Goal: Task Accomplishment & Management: Manage account settings

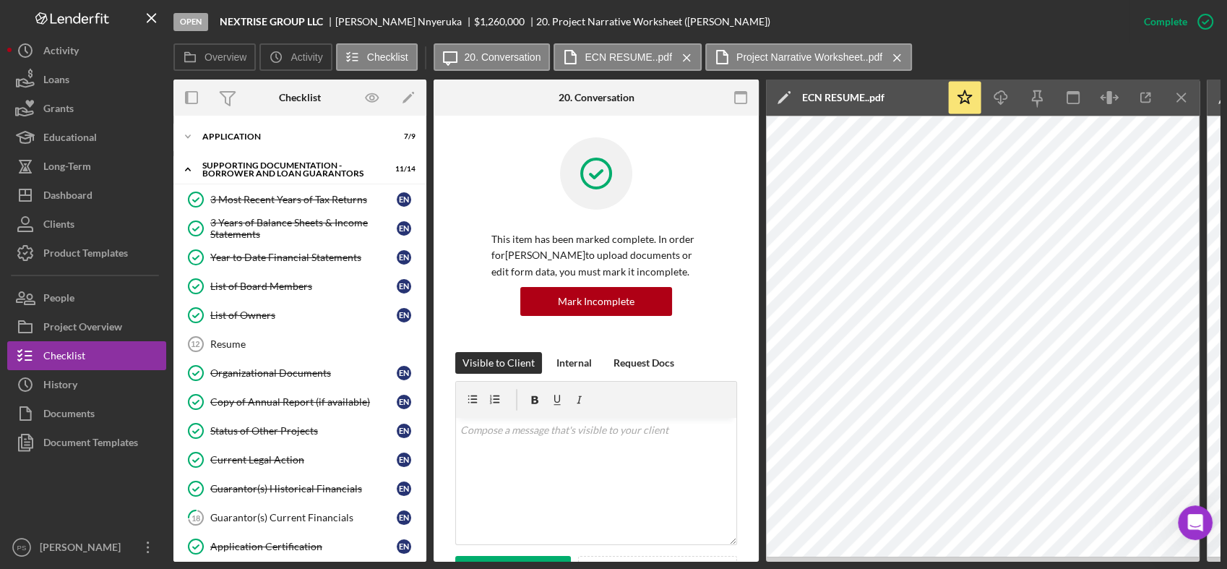
scroll to position [351, 0]
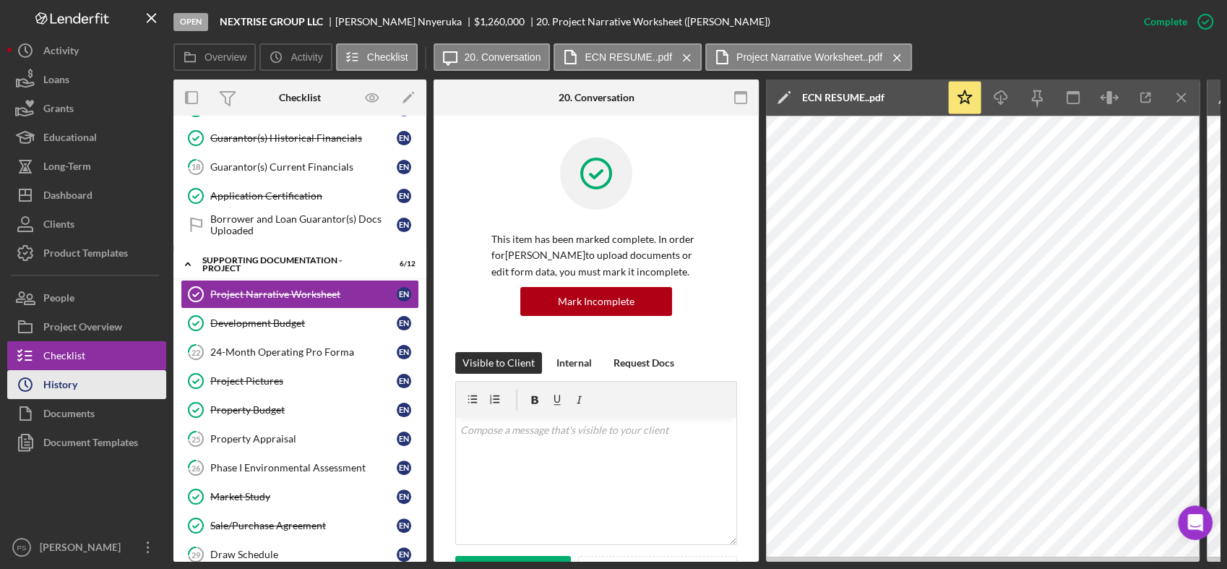
click at [85, 385] on button "Icon/History History" at bounding box center [86, 384] width 159 height 29
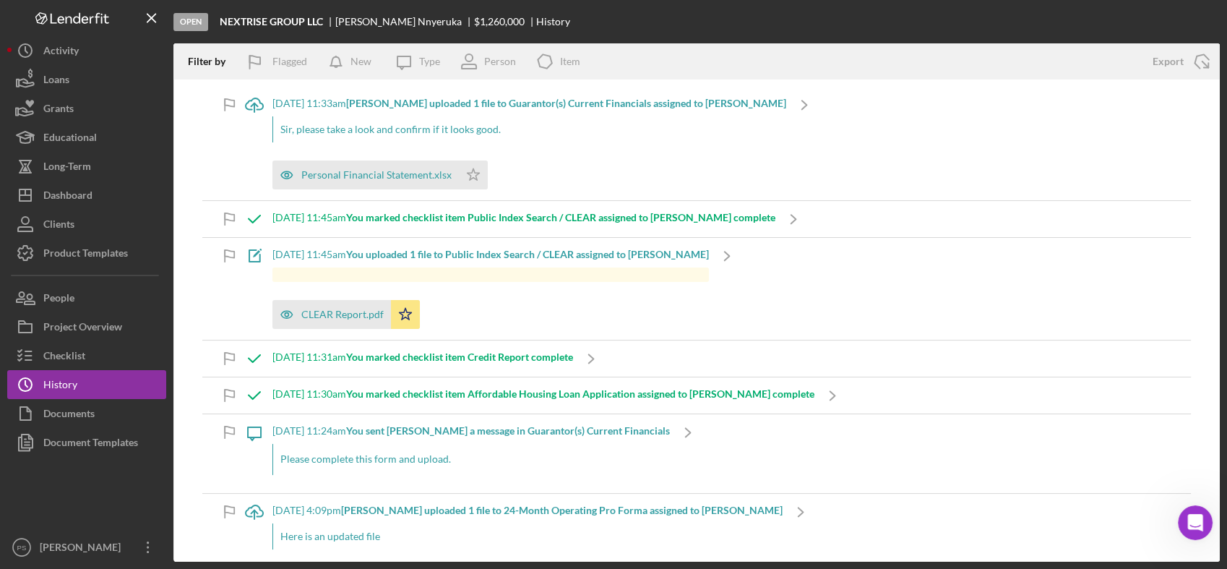
click at [613, 155] on div "Personal Financial Statement.xlsx Icon/Star" at bounding box center [529, 171] width 514 height 36
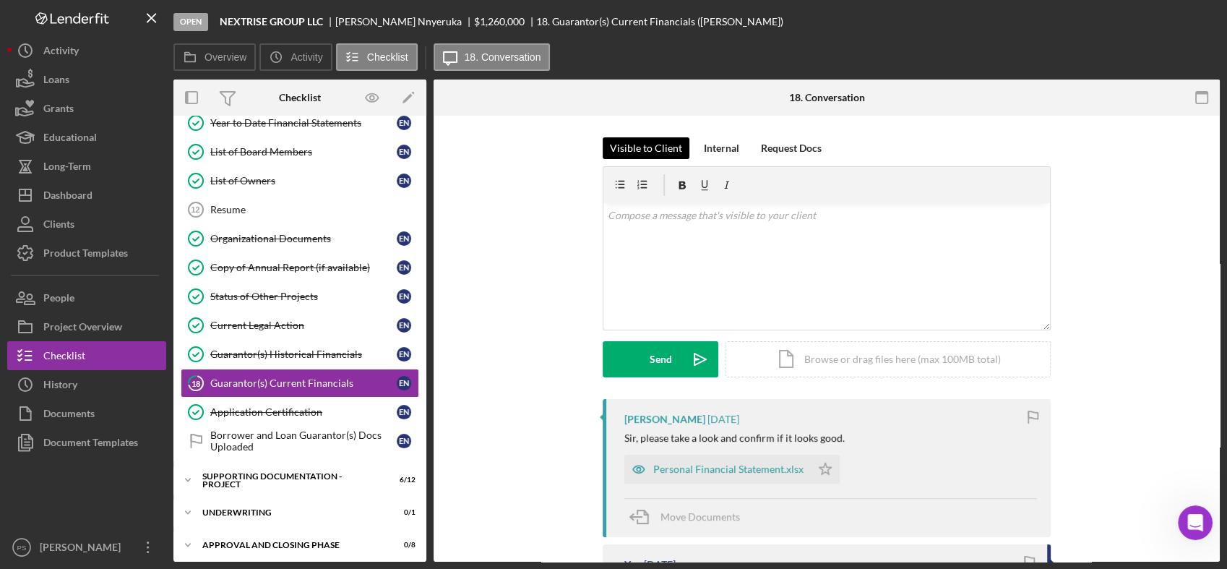
scroll to position [138, 0]
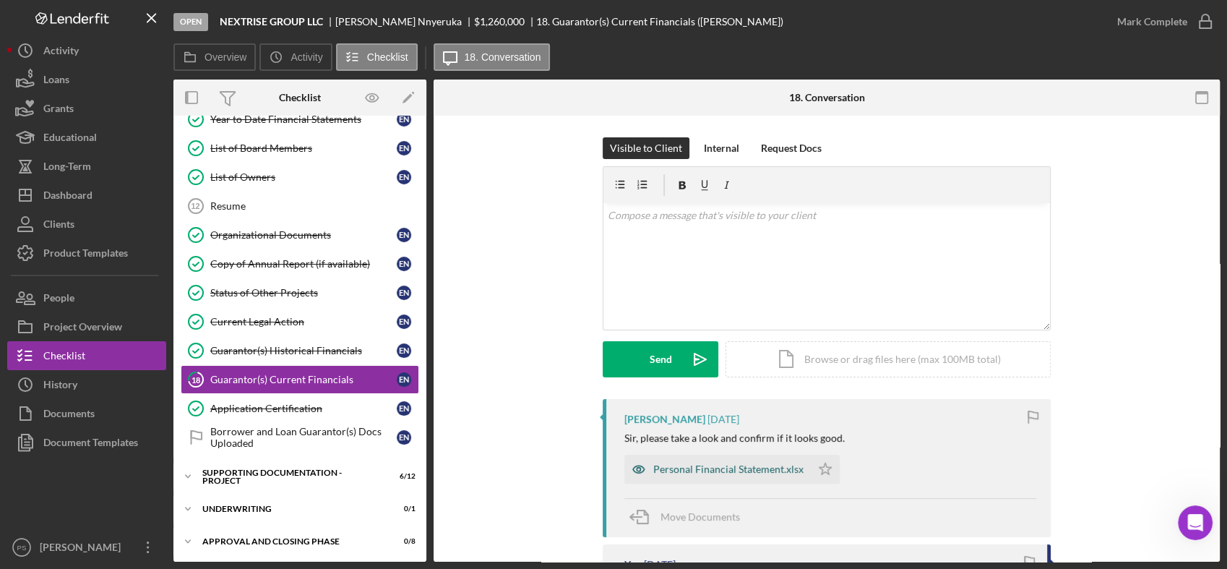
click at [704, 464] on div "Personal Financial Statement.xlsx" at bounding box center [728, 469] width 150 height 12
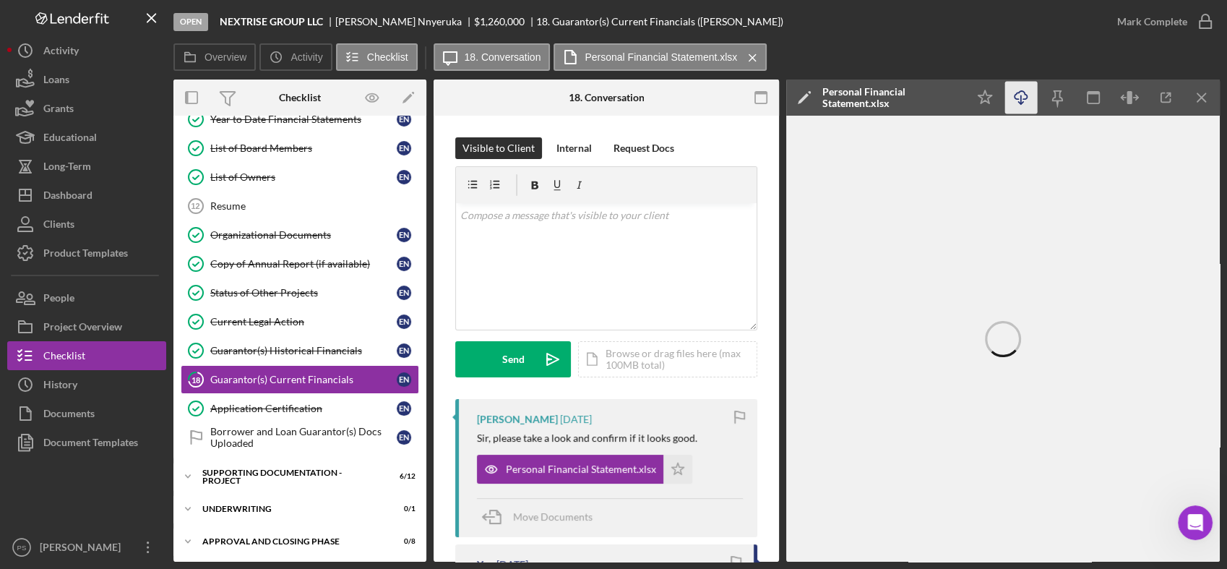
click at [1024, 98] on icon "Icon/Download" at bounding box center [1021, 98] width 33 height 33
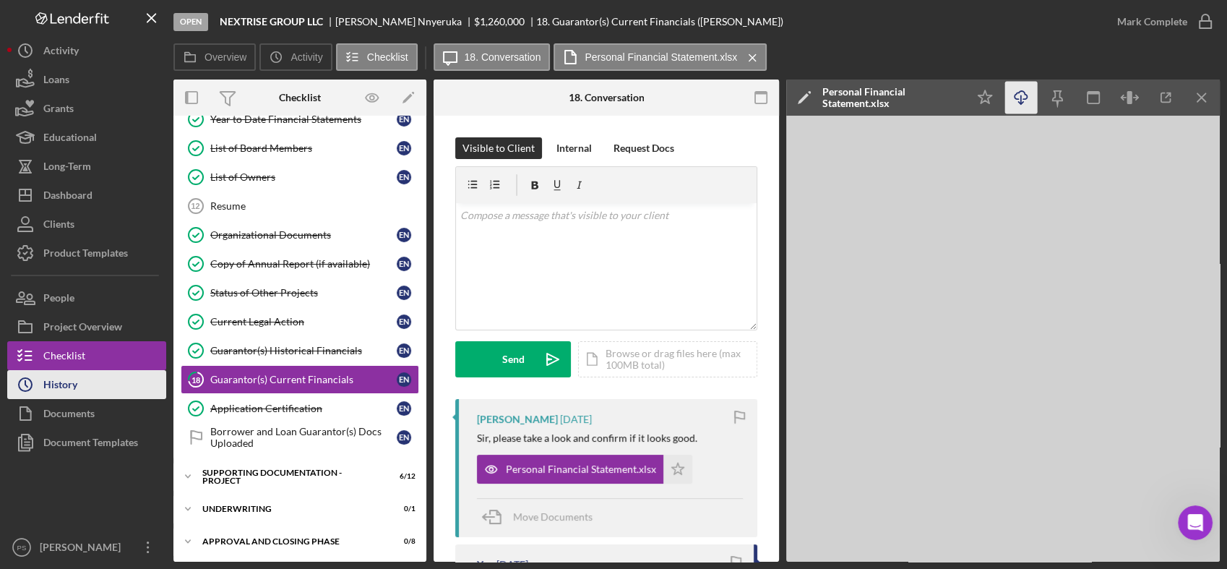
click at [91, 382] on button "Icon/History History" at bounding box center [86, 384] width 159 height 29
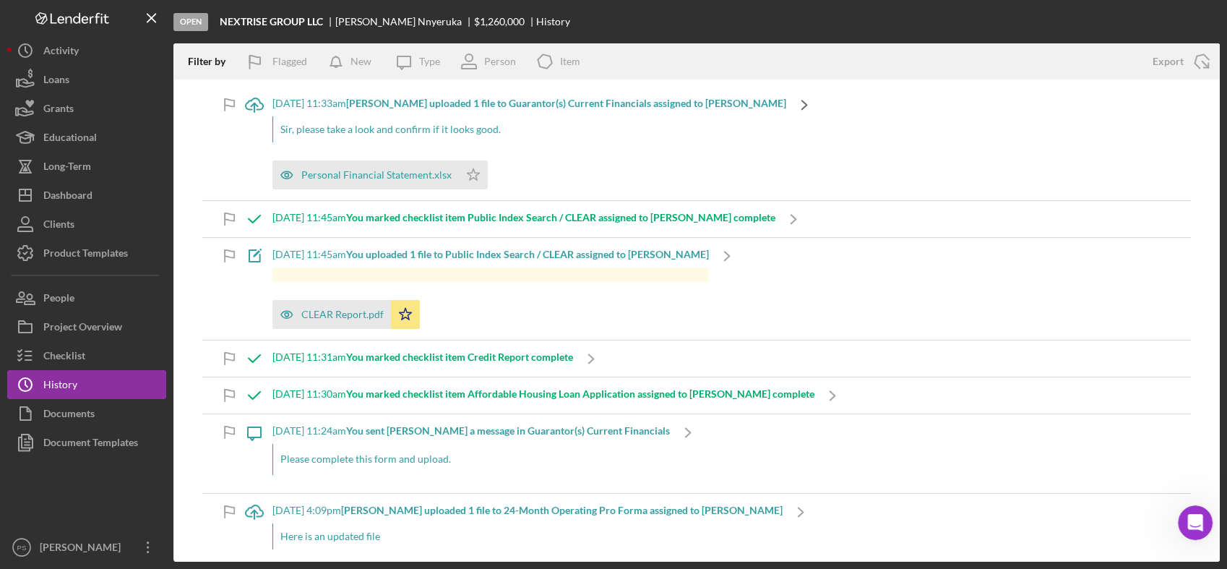
click at [798, 97] on icon "Icon/Navigate" at bounding box center [804, 105] width 36 height 36
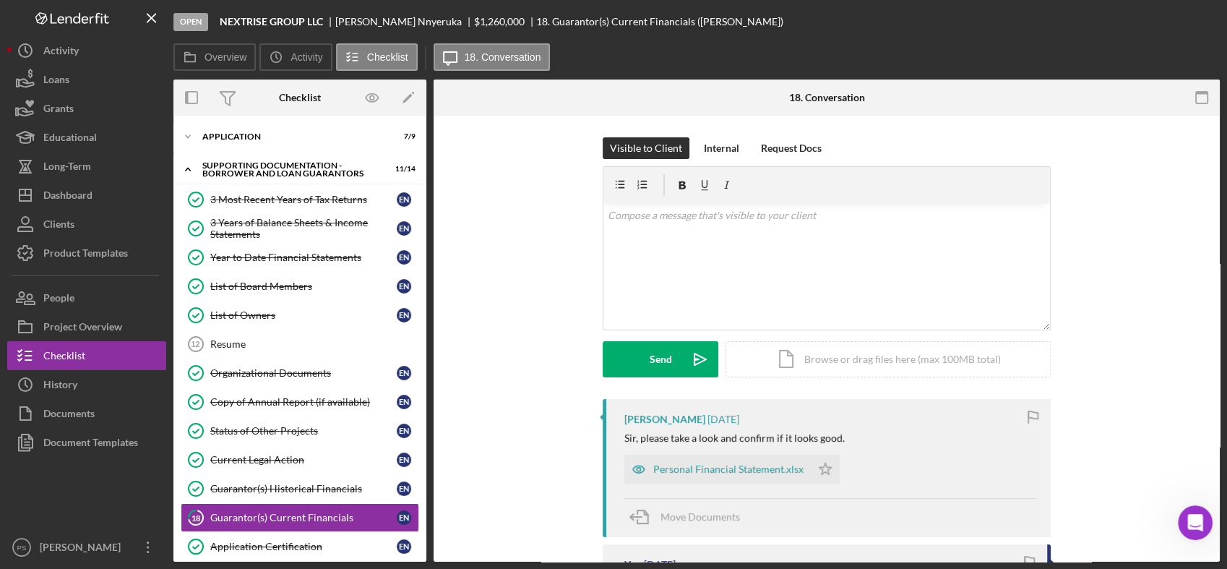
scroll to position [138, 0]
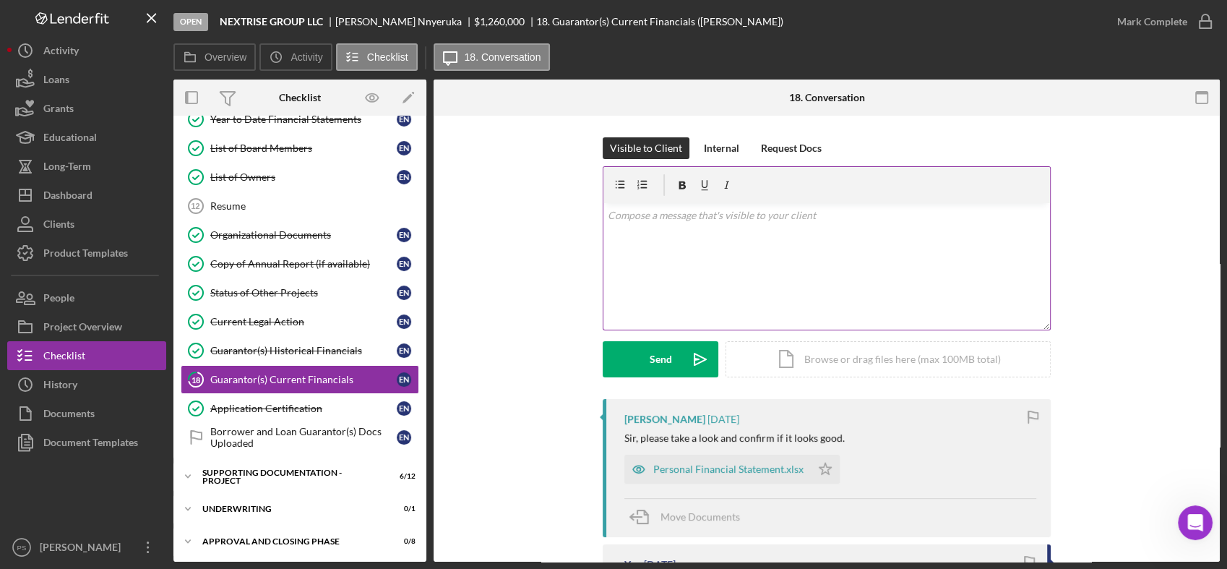
drag, startPoint x: 721, startPoint y: 215, endPoint x: 722, endPoint y: 231, distance: 16.0
click at [722, 226] on div "v Color teal Color pink Remove color Add row above Add row below Add column bef…" at bounding box center [827, 266] width 447 height 126
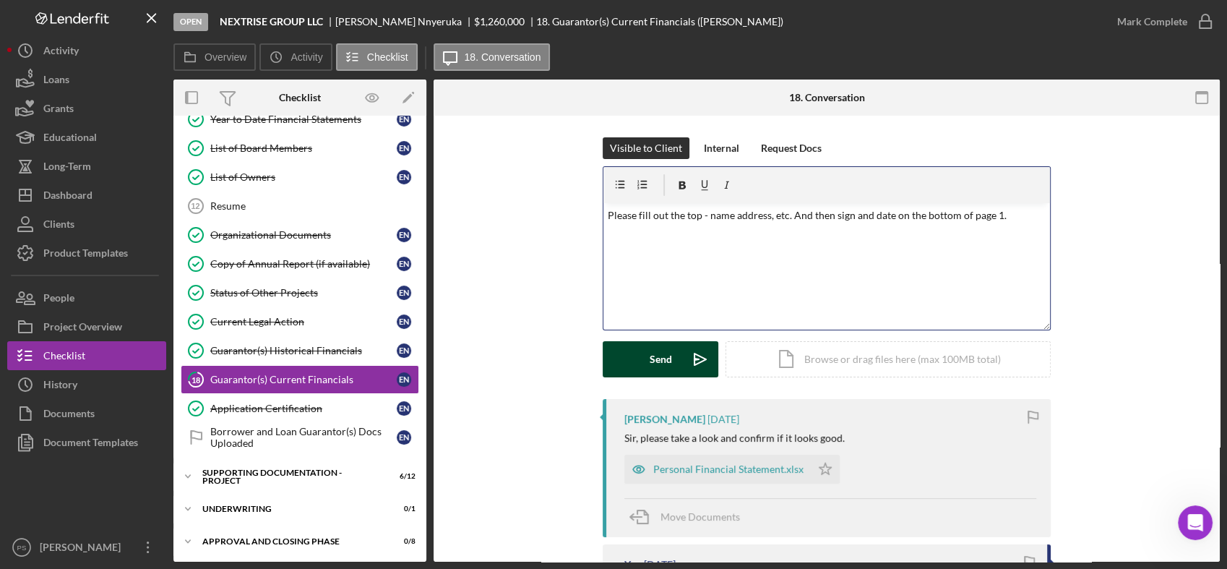
click at [654, 354] on div "Send" at bounding box center [661, 359] width 22 height 36
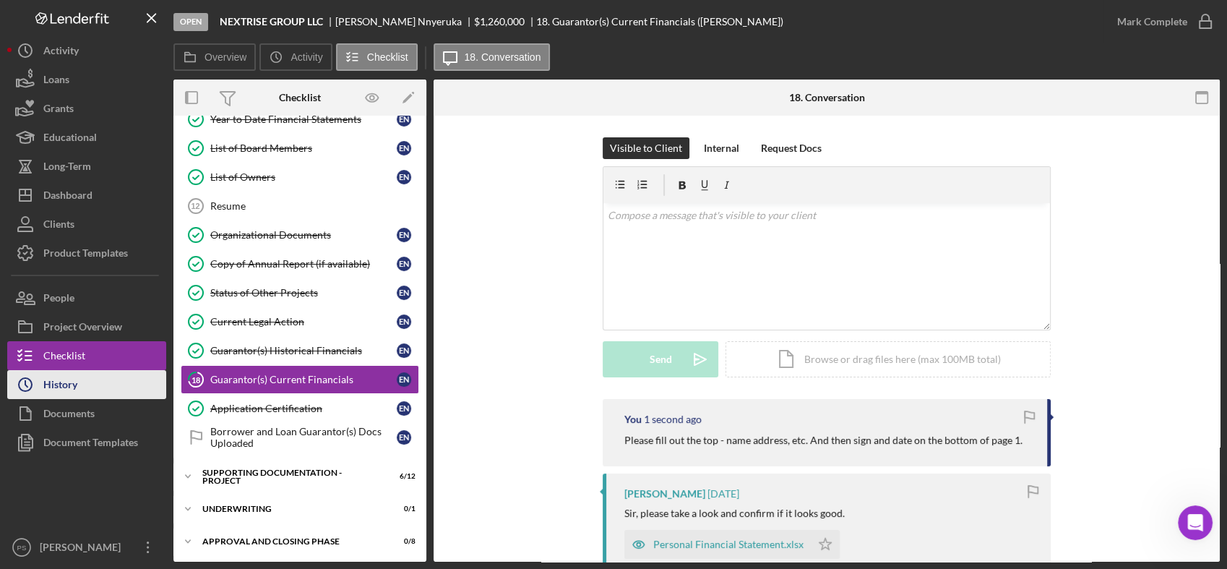
click at [81, 381] on button "Icon/History History" at bounding box center [86, 384] width 159 height 29
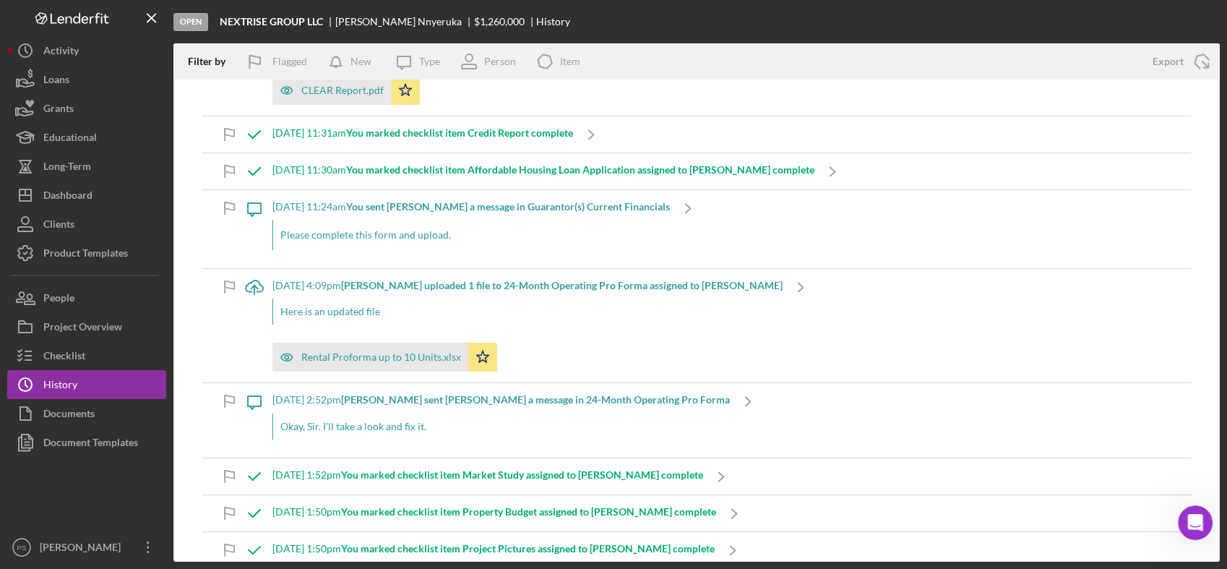
scroll to position [321, 0]
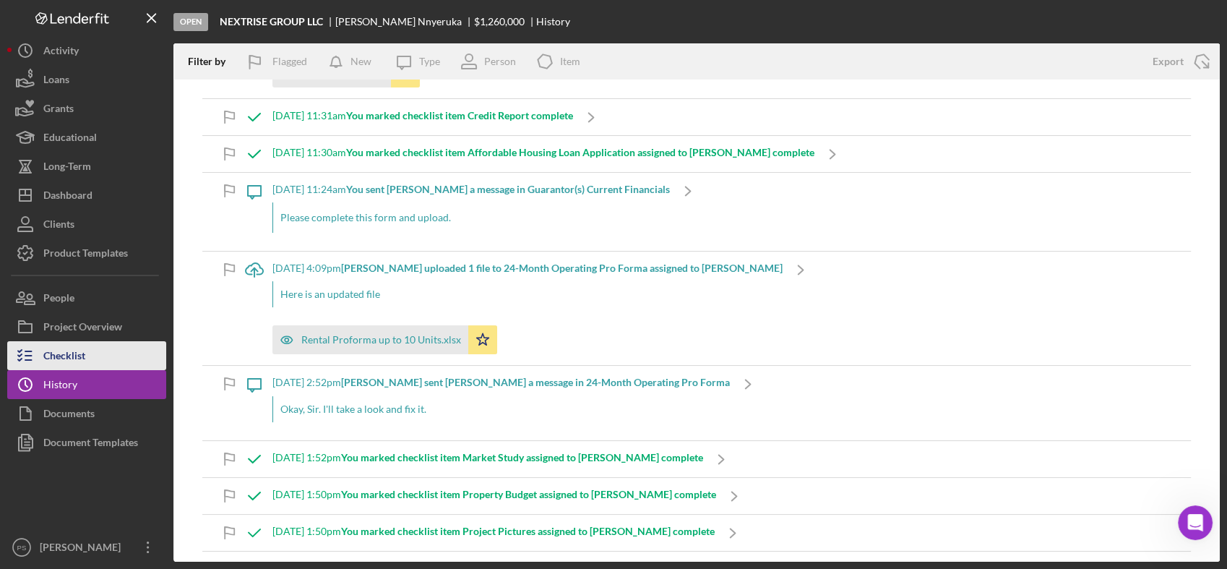
click at [96, 356] on button "Checklist" at bounding box center [86, 355] width 159 height 29
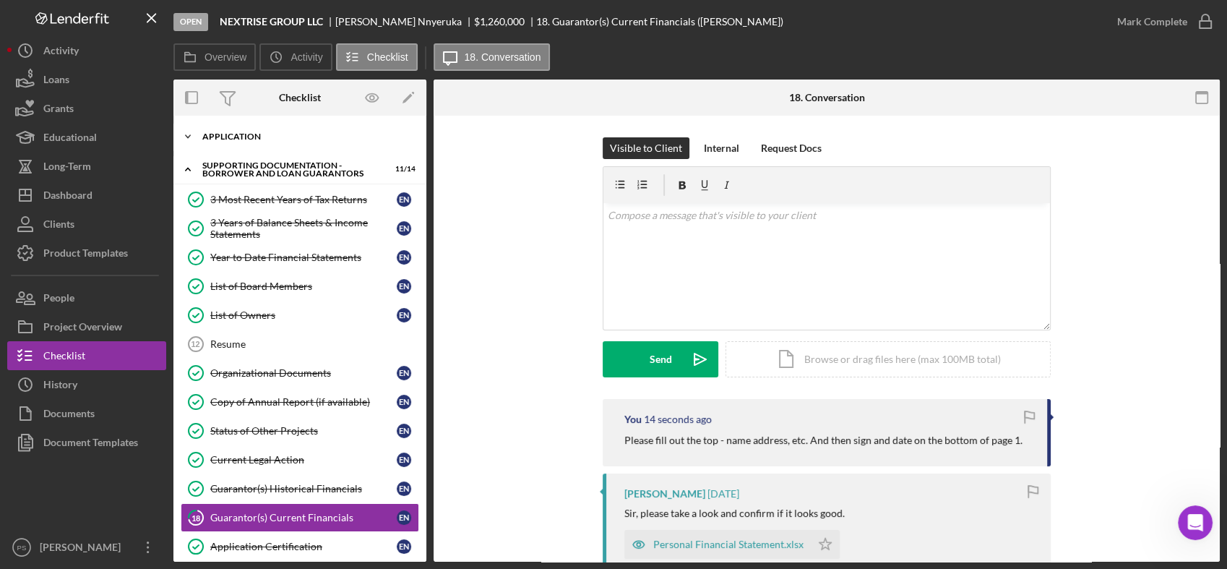
click at [190, 132] on icon "Icon/Expander" at bounding box center [187, 136] width 29 height 29
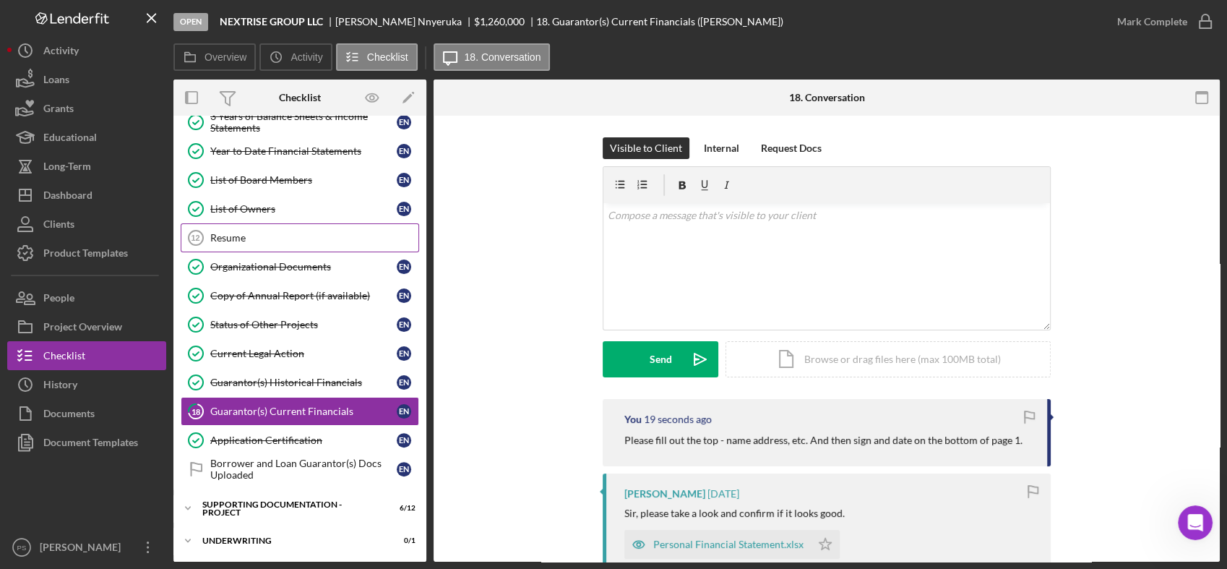
scroll to position [405, 0]
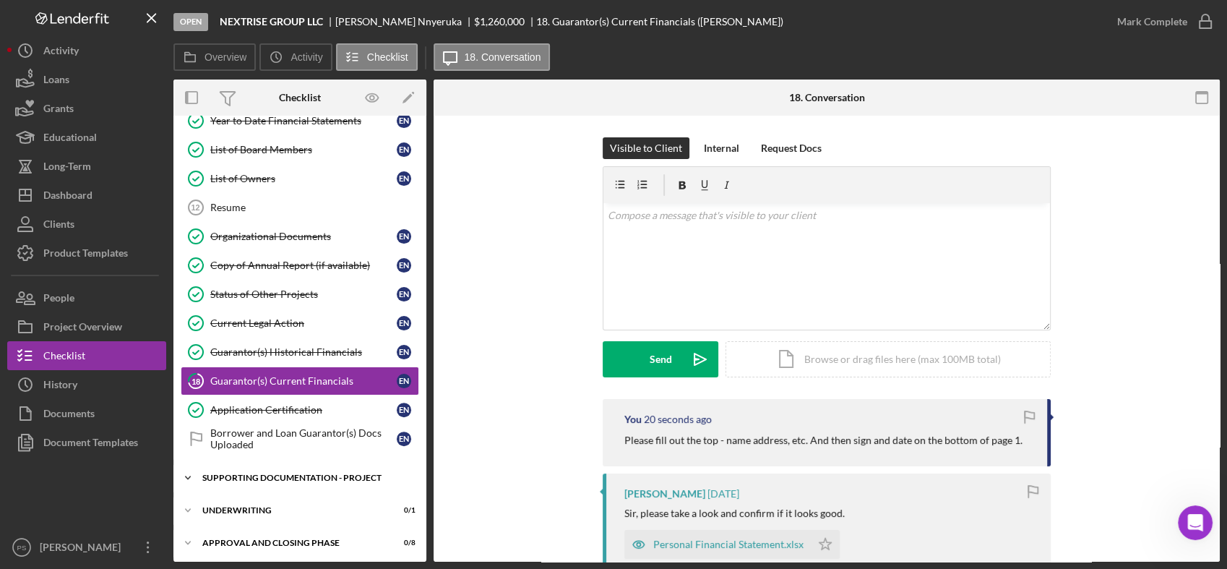
click at [190, 476] on polyline at bounding box center [188, 477] width 4 height 3
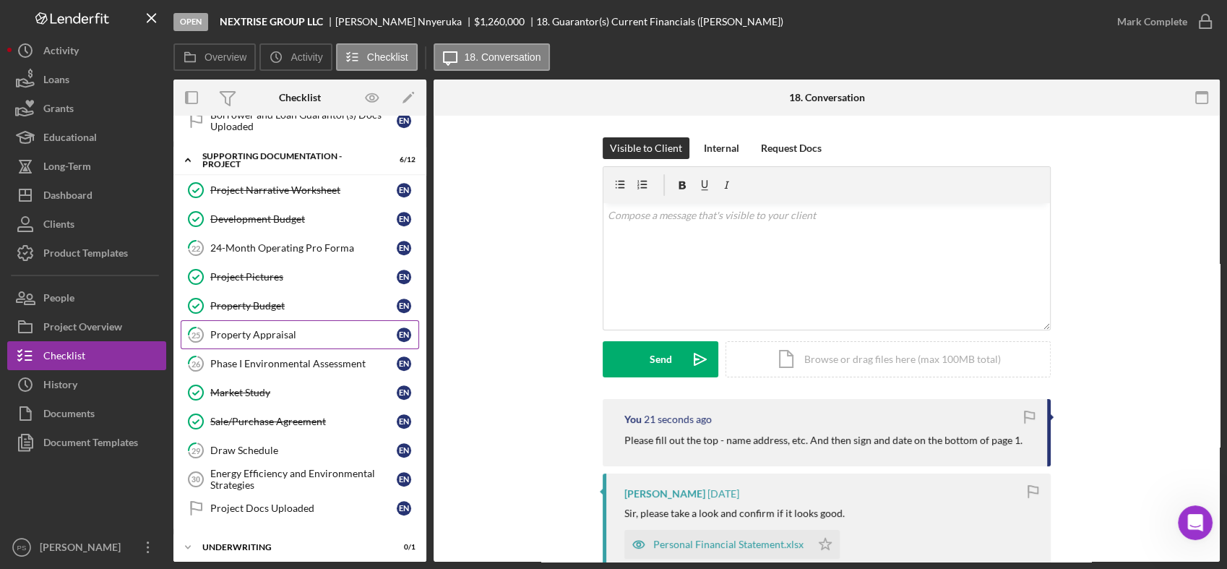
scroll to position [726, 0]
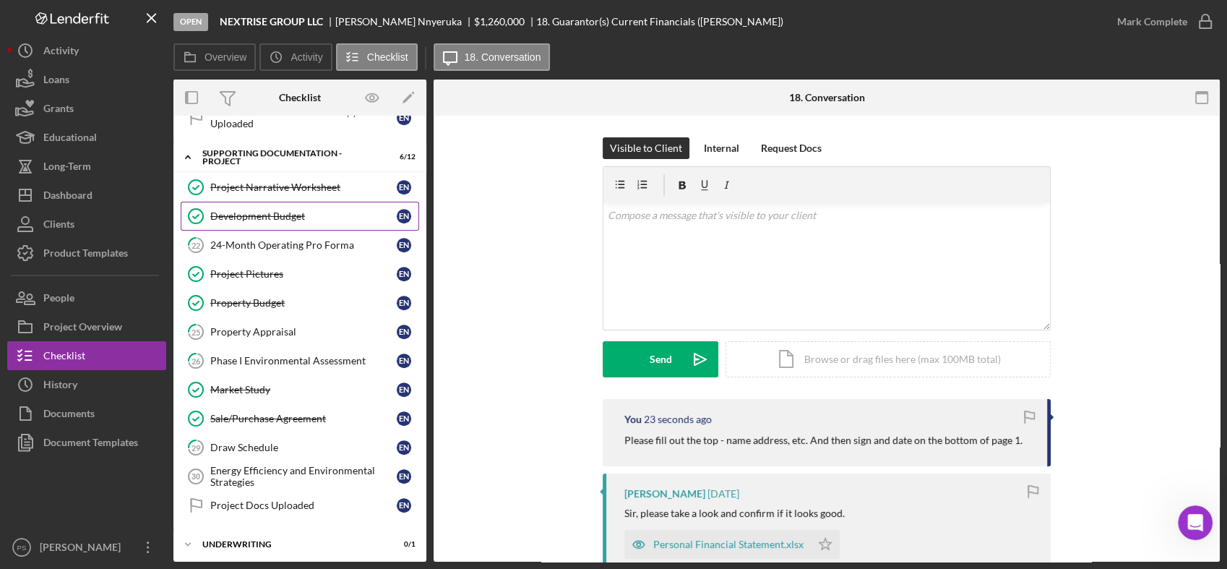
click at [285, 210] on div "Development Budget" at bounding box center [303, 216] width 186 height 12
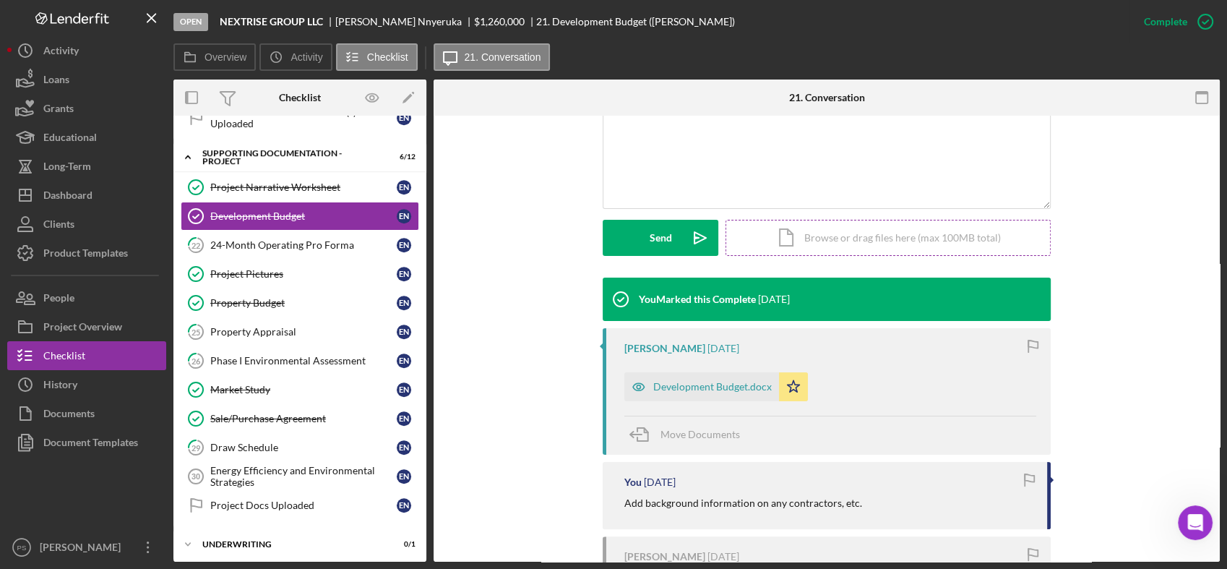
scroll to position [321, 0]
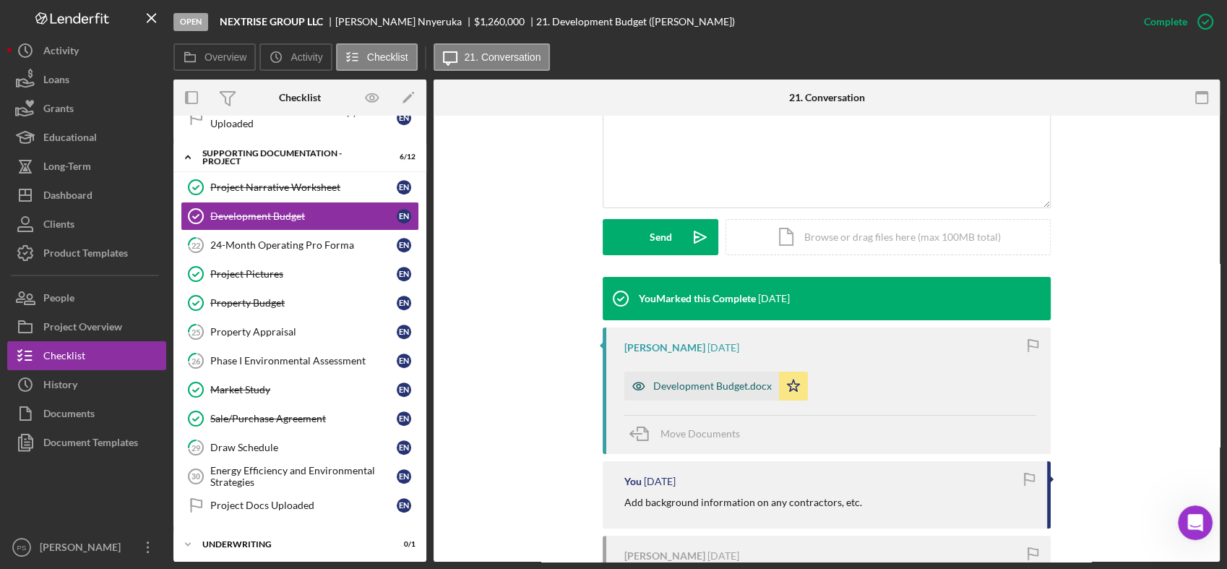
click at [721, 388] on div "Development Budget.docx" at bounding box center [712, 386] width 119 height 12
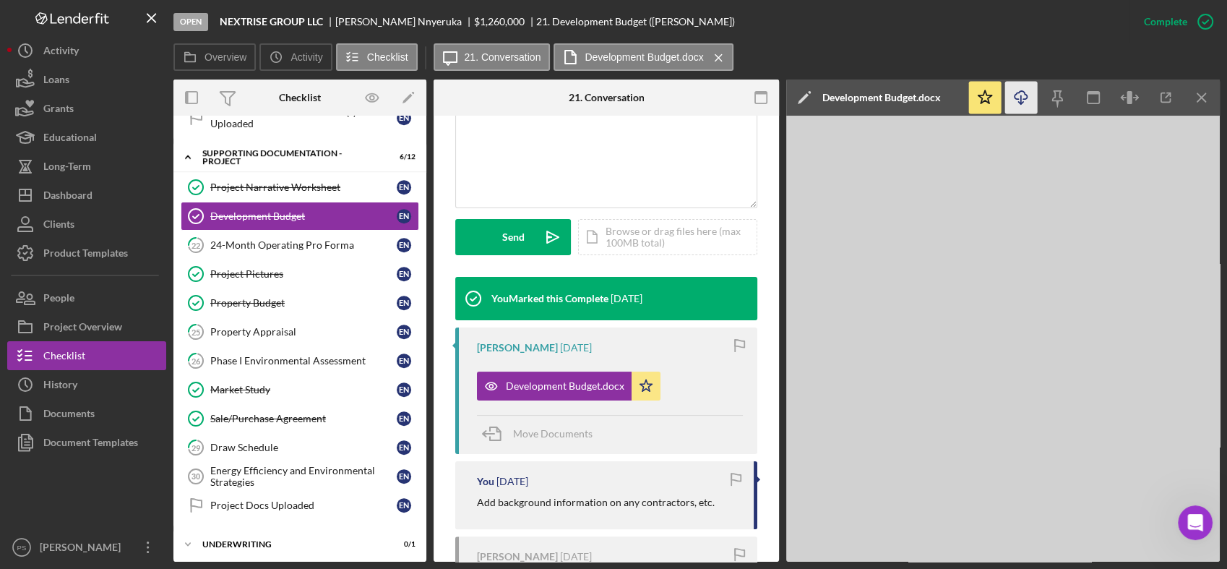
click at [1022, 101] on icon "Icon/Download" at bounding box center [1021, 98] width 33 height 33
click at [317, 239] on div "24-Month Operating Pro Forma" at bounding box center [303, 245] width 186 height 12
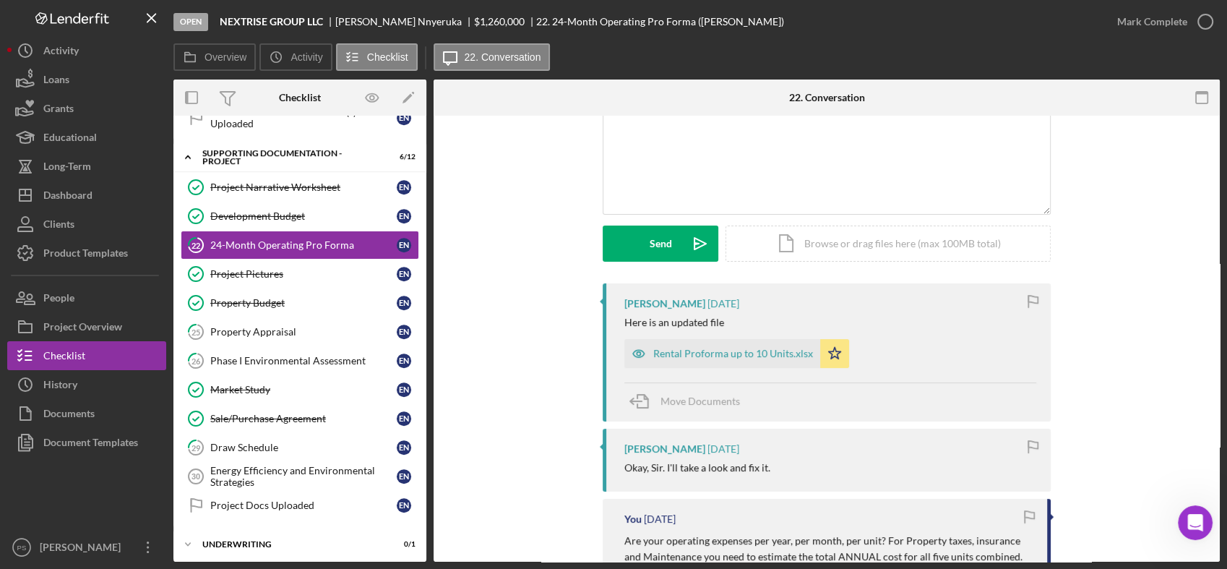
scroll to position [160, 0]
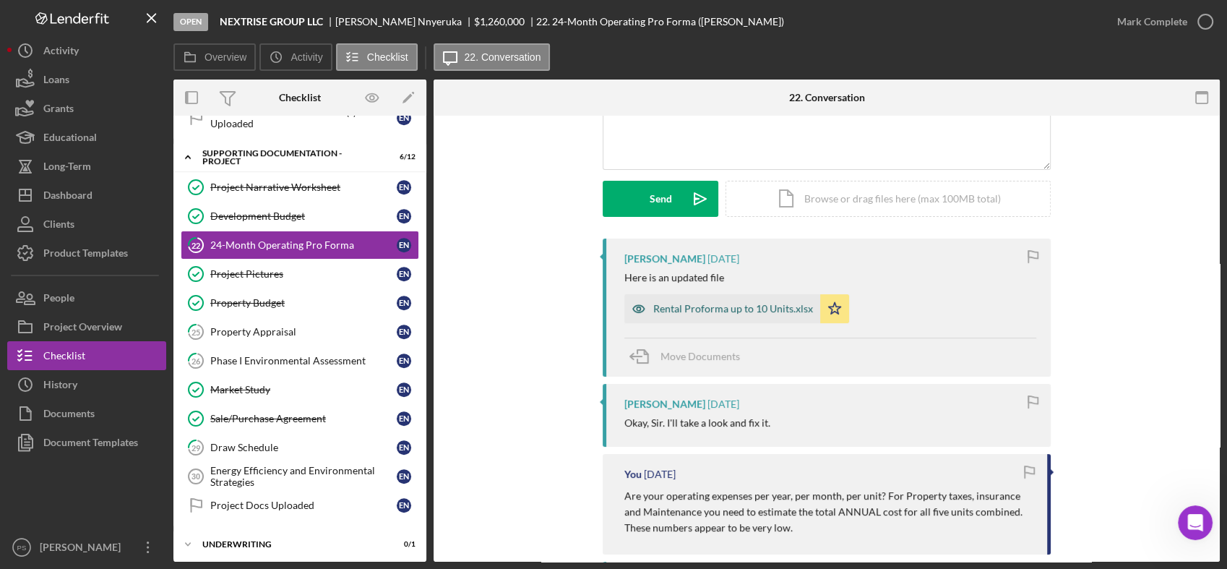
click at [763, 317] on div "Rental Proforma up to 10 Units.xlsx" at bounding box center [722, 308] width 196 height 29
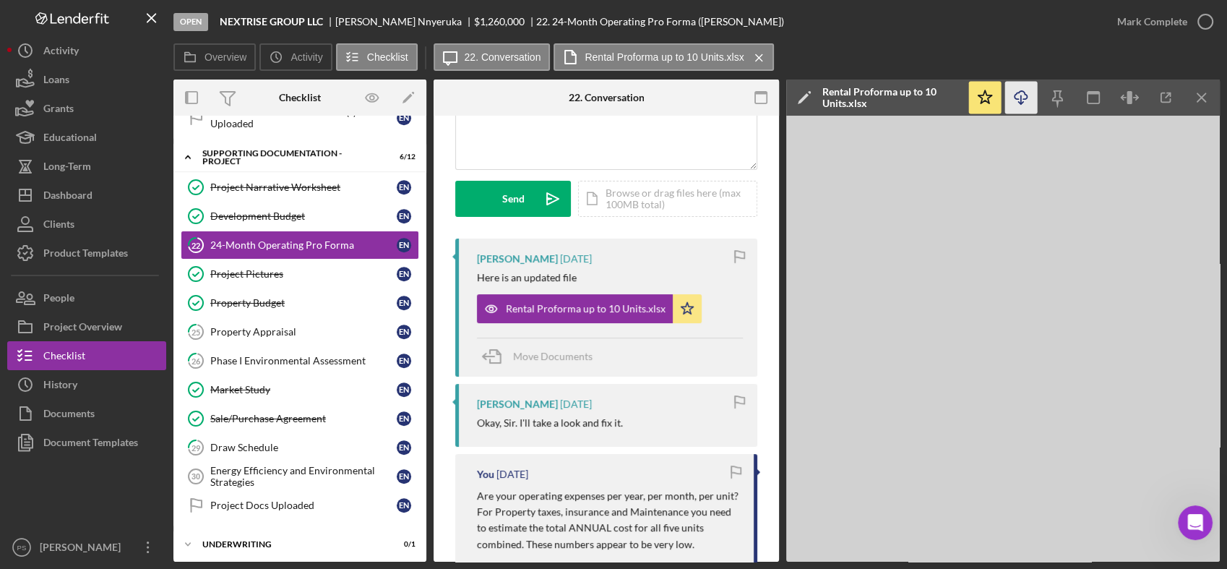
click at [1023, 100] on icon "Icon/Download" at bounding box center [1021, 98] width 33 height 33
click at [289, 268] on div "Project Pictures" at bounding box center [303, 274] width 186 height 12
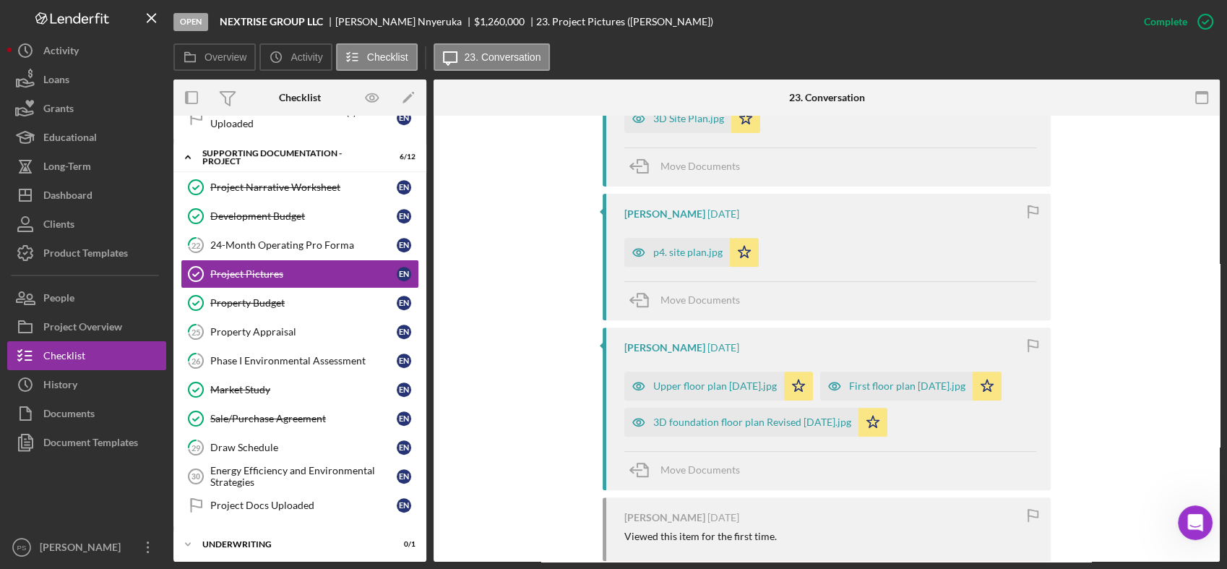
scroll to position [589, 0]
click at [682, 256] on div "p4. site plan.jpg" at bounding box center [687, 252] width 69 height 12
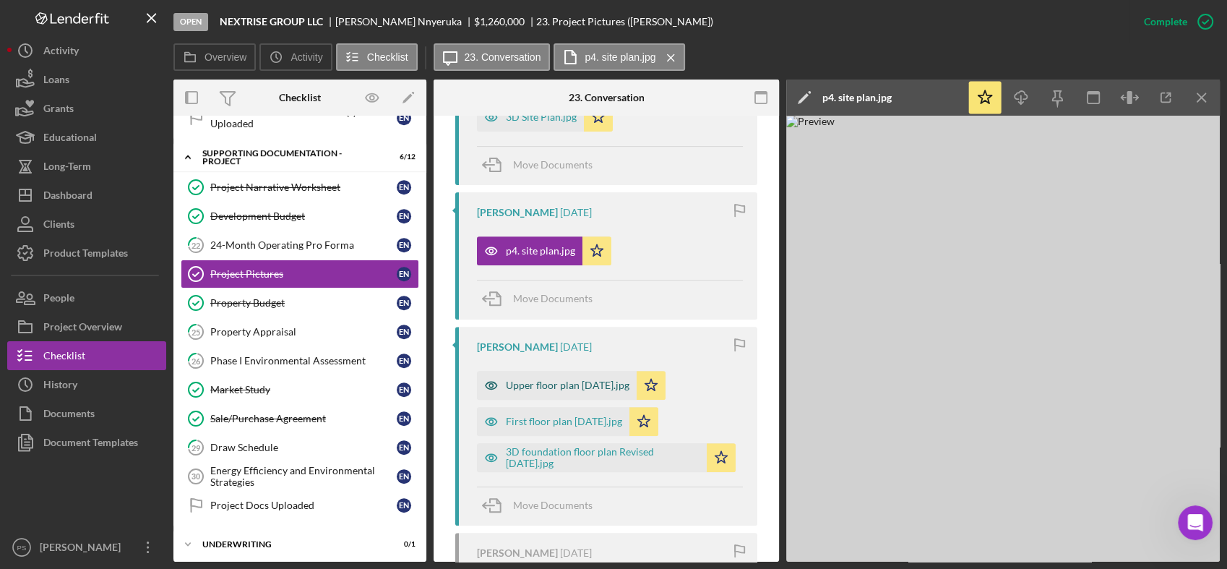
click at [561, 382] on div "Upper floor plan [DATE].jpg" at bounding box center [568, 385] width 124 height 12
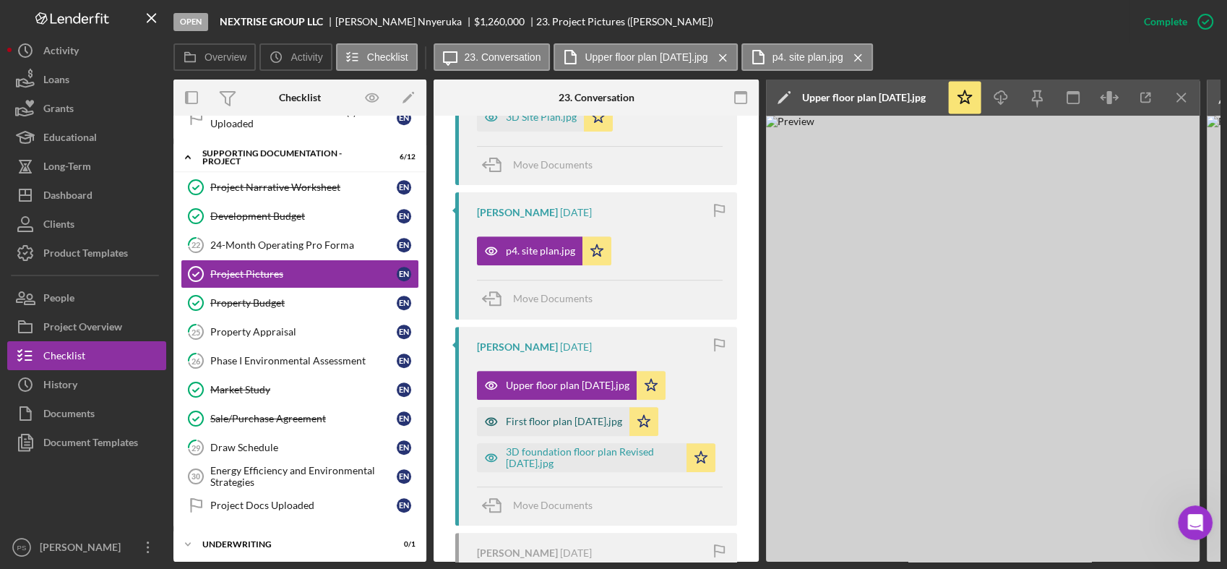
click at [551, 419] on div "First floor plan [DATE].jpg" at bounding box center [564, 422] width 116 height 12
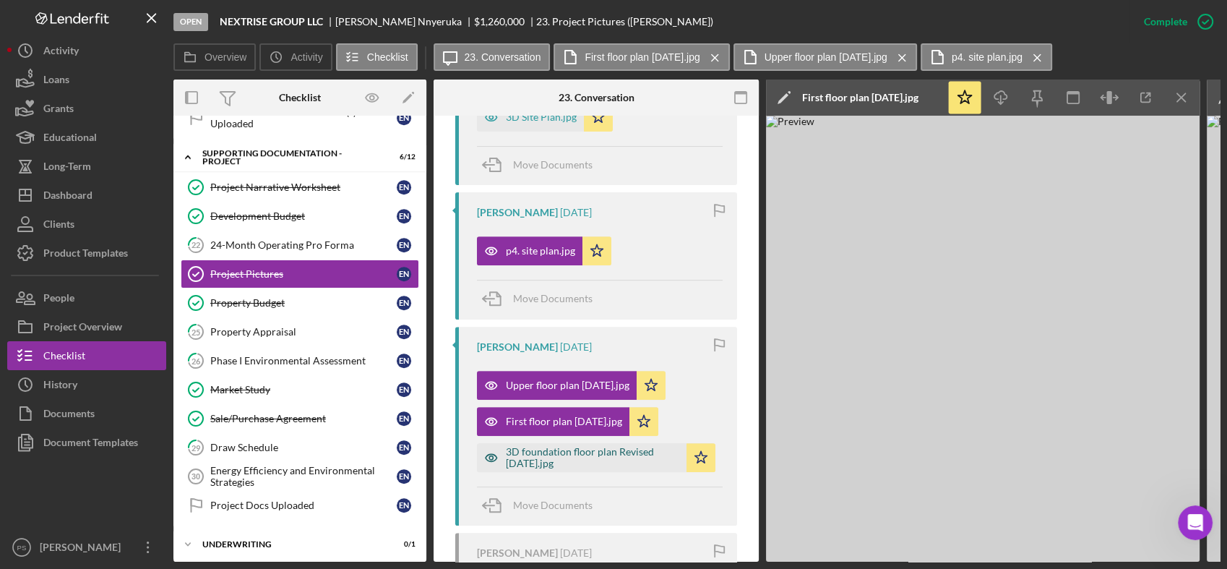
click at [551, 452] on div "3D foundation floor plan Revised [DATE].jpg" at bounding box center [592, 457] width 173 height 23
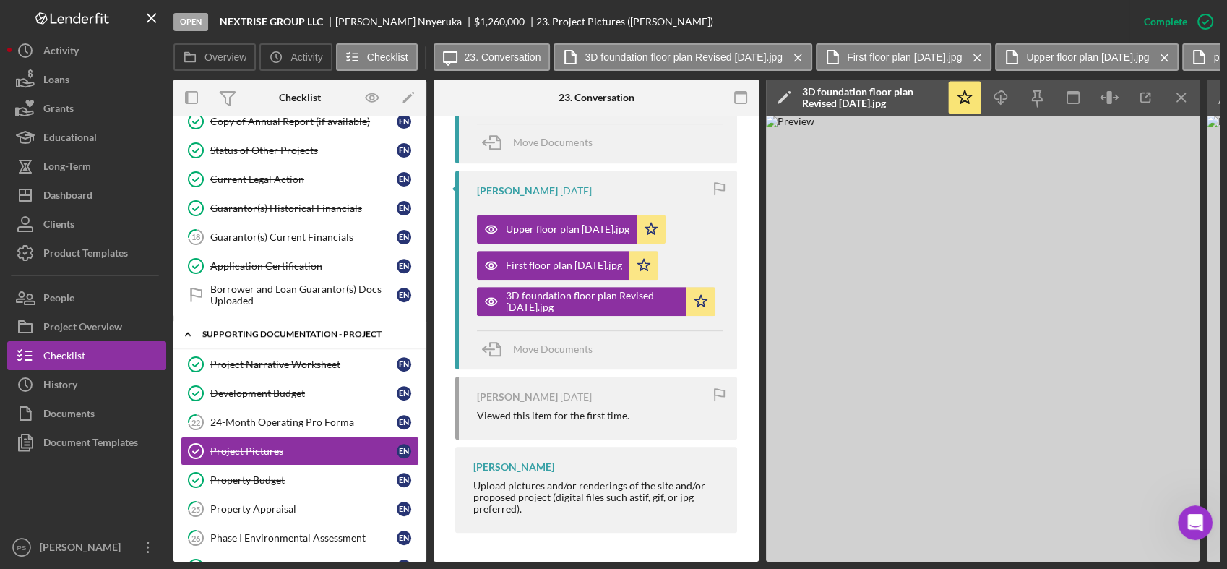
scroll to position [619, 0]
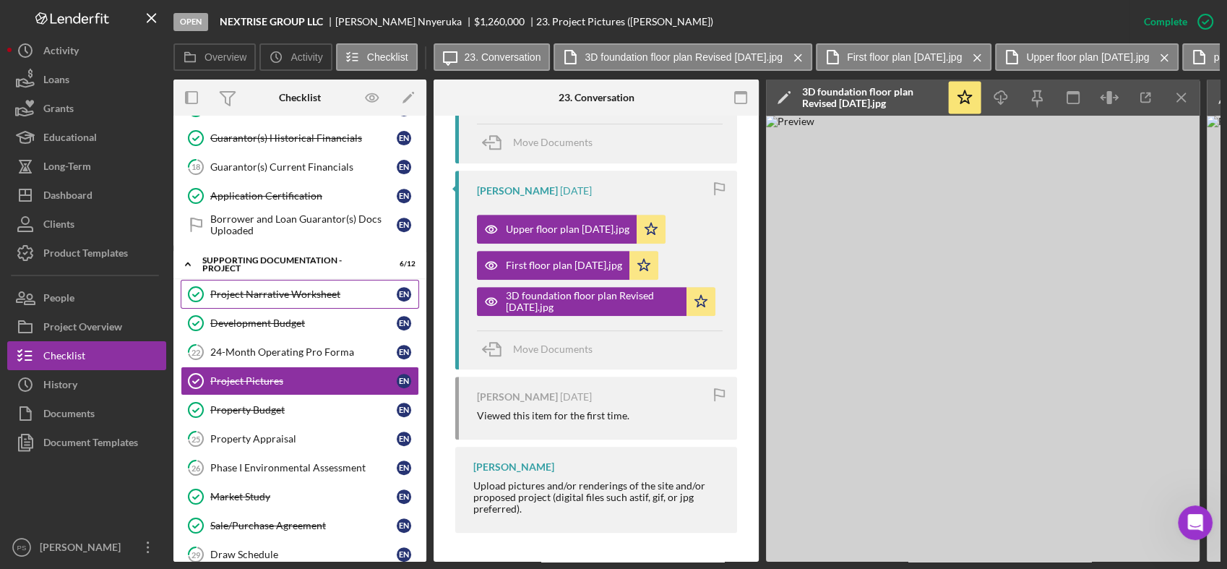
click at [323, 289] on div "Project Narrative Worksheet" at bounding box center [303, 294] width 186 height 12
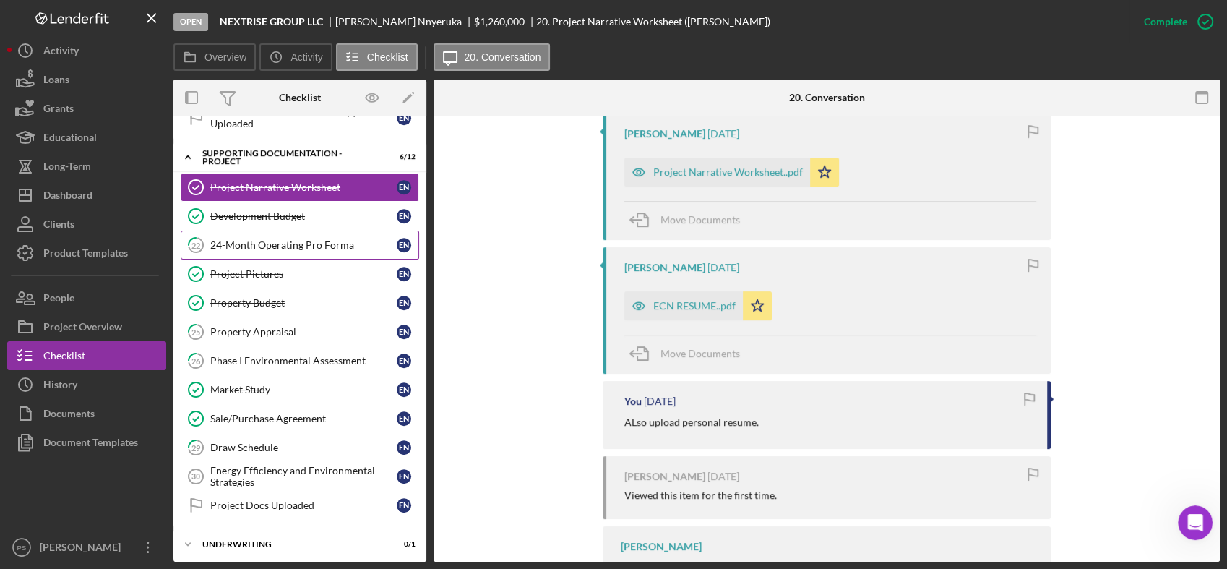
scroll to position [757, 0]
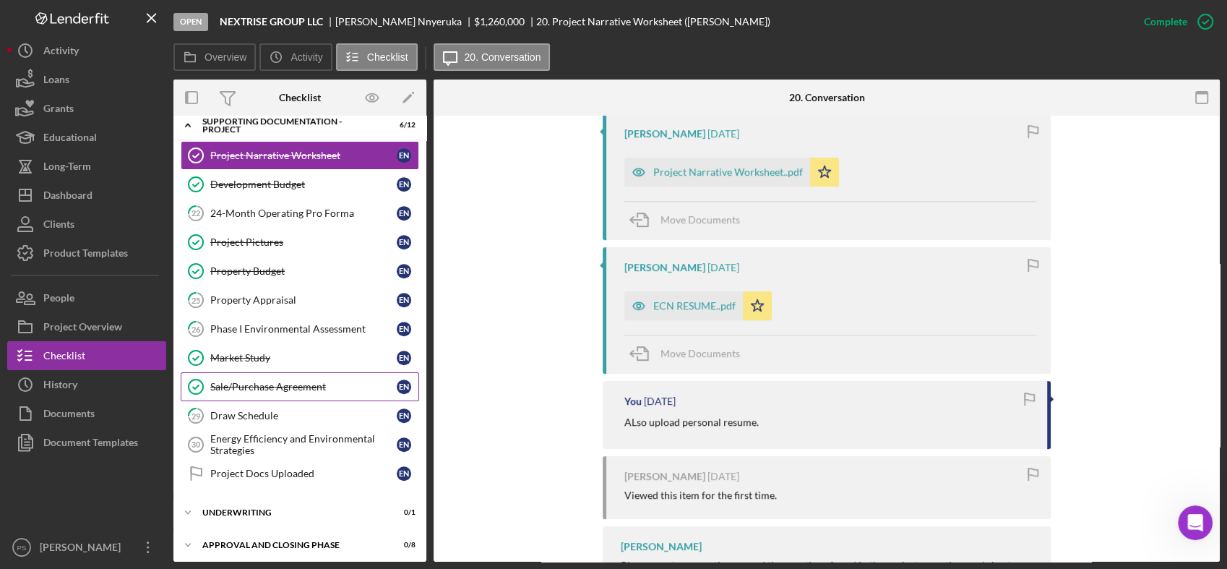
click at [303, 381] on div "Sale/Purchase Agreement" at bounding box center [303, 387] width 186 height 12
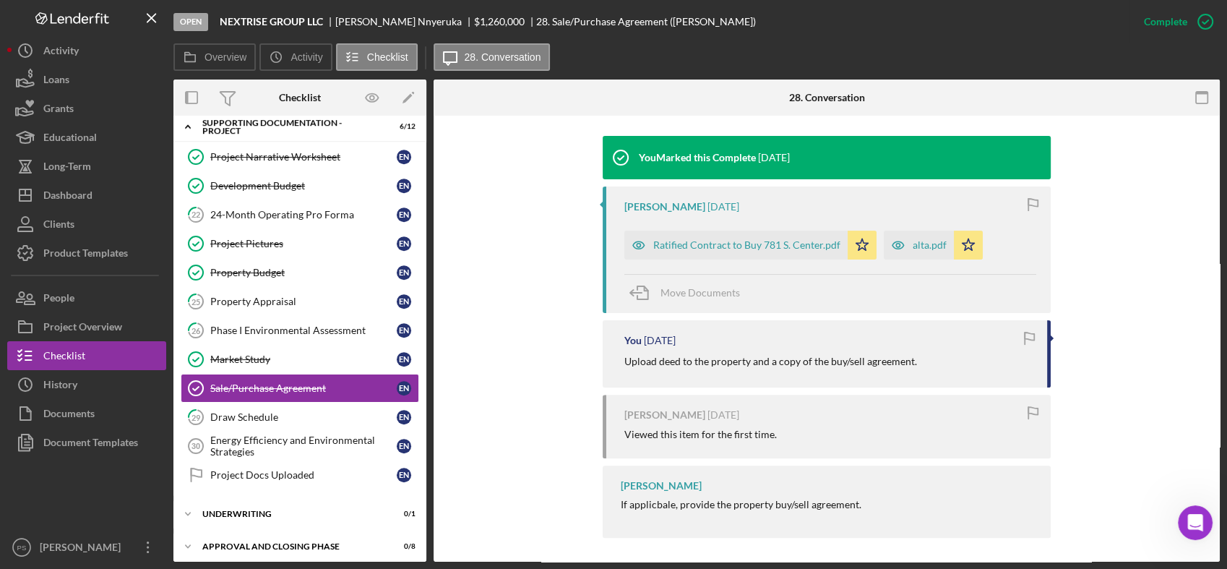
scroll to position [466, 0]
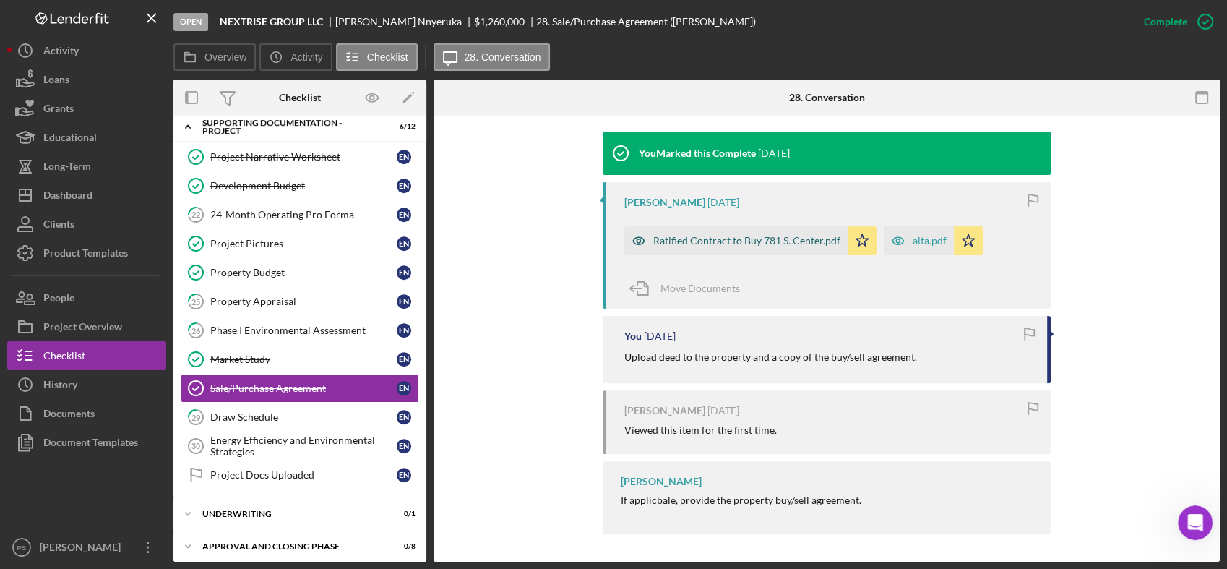
click at [771, 244] on div "Ratified Contract to Buy 781 S. Center.pdf" at bounding box center [746, 241] width 187 height 12
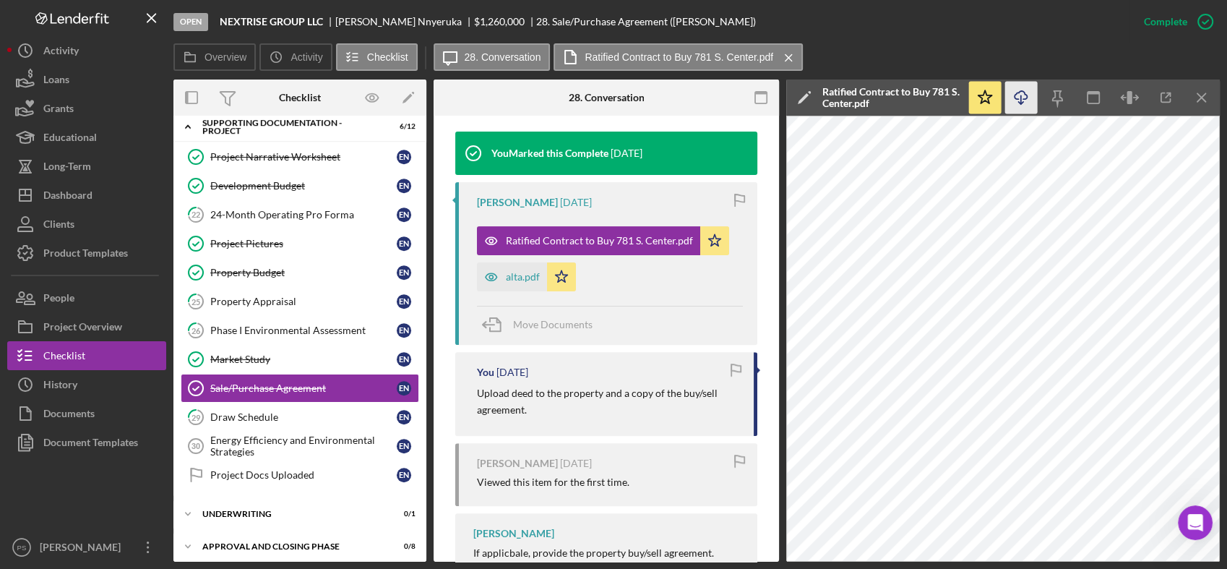
click at [1027, 98] on icon "Icon/Download" at bounding box center [1021, 98] width 33 height 33
click at [518, 278] on div "alta.pdf" at bounding box center [523, 277] width 34 height 12
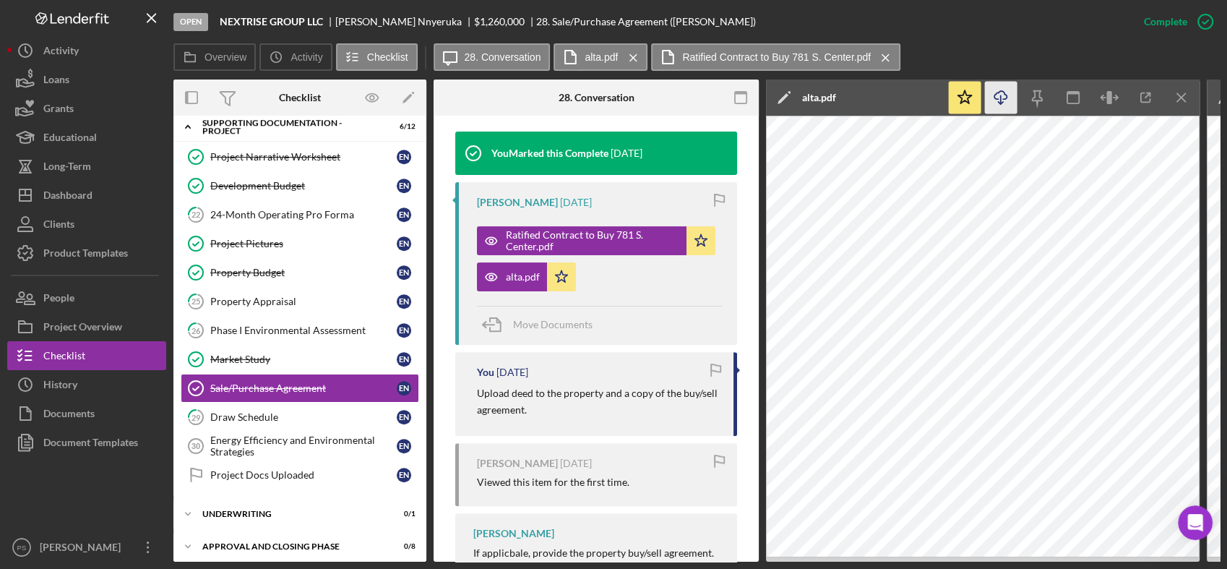
click at [1005, 99] on icon "button" at bounding box center [1001, 95] width 12 height 8
click at [298, 180] on div "Development Budget" at bounding box center [303, 186] width 186 height 12
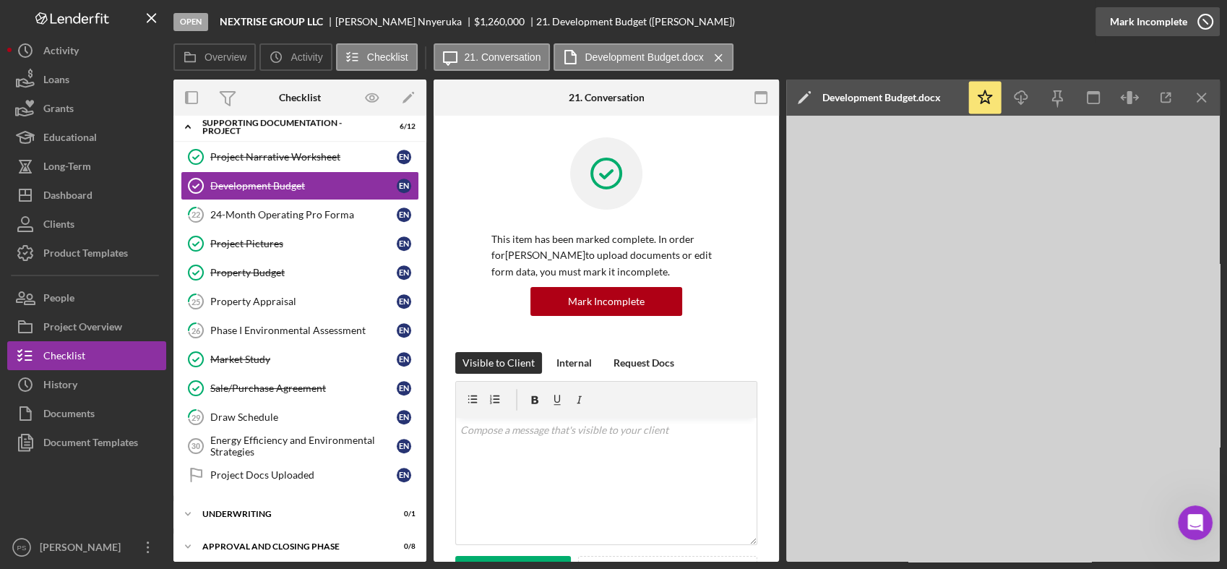
click at [1202, 16] on icon "button" at bounding box center [1206, 22] width 36 height 36
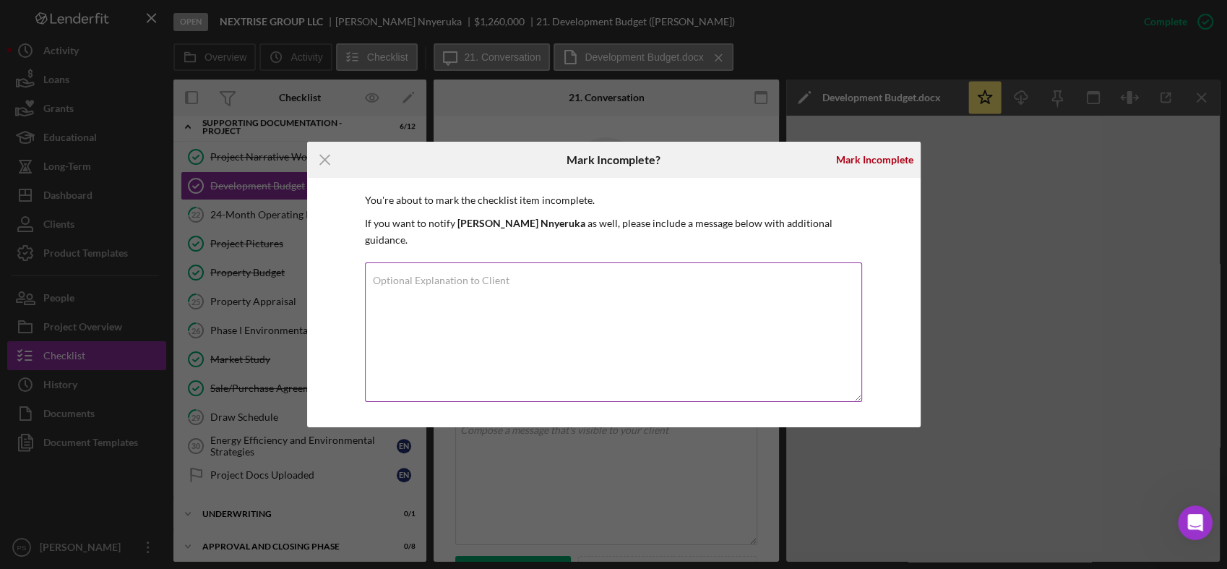
click at [447, 277] on label "Optional Explanation to Client" at bounding box center [441, 281] width 137 height 12
click at [447, 277] on textarea "Optional Explanation to Client" at bounding box center [613, 331] width 497 height 139
click at [507, 290] on textarea "We need a construction budget backed by documentation for how the costs were ar…" at bounding box center [613, 331] width 497 height 139
click at [565, 289] on textarea "We need a construction budget backed by documentation for how the costs were ar…" at bounding box center [613, 331] width 497 height 139
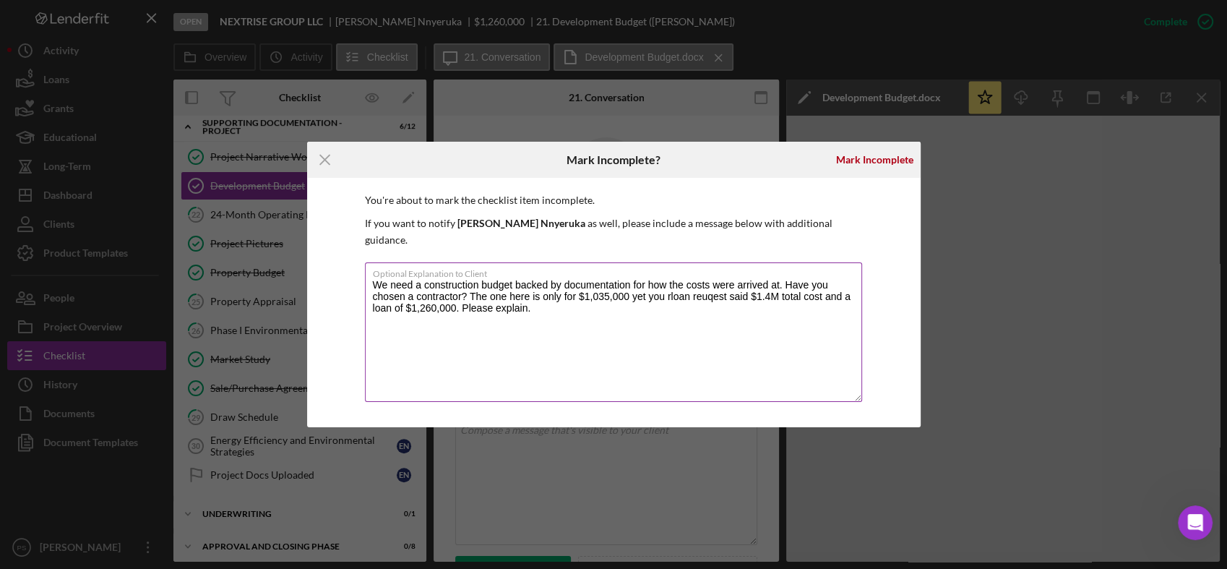
click at [642, 310] on textarea "We need a construction budget backed by documentation for how the costs were ar…" at bounding box center [613, 331] width 497 height 139
click at [667, 285] on textarea "We need a construction budget backed by documentation for how the costs were ar…" at bounding box center [613, 331] width 497 height 139
type textarea "We need a construction budget backed by documentation for how the costs were ar…"
click at [873, 173] on div "Mark Incomplete" at bounding box center [874, 159] width 77 height 29
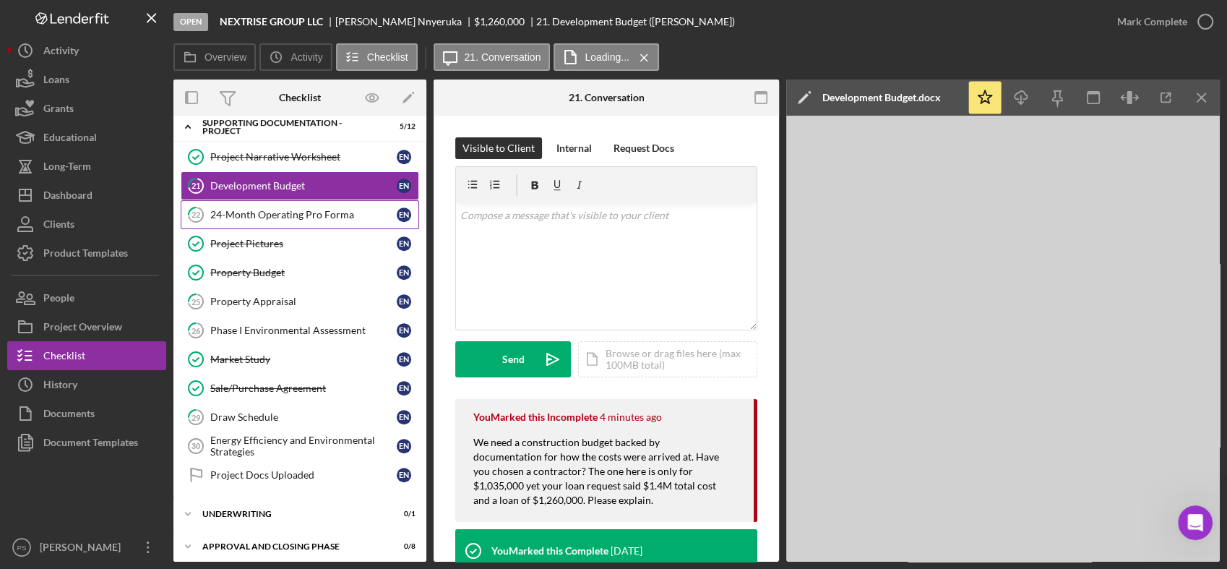
click at [259, 211] on div "24-Month Operating Pro Forma" at bounding box center [303, 215] width 186 height 12
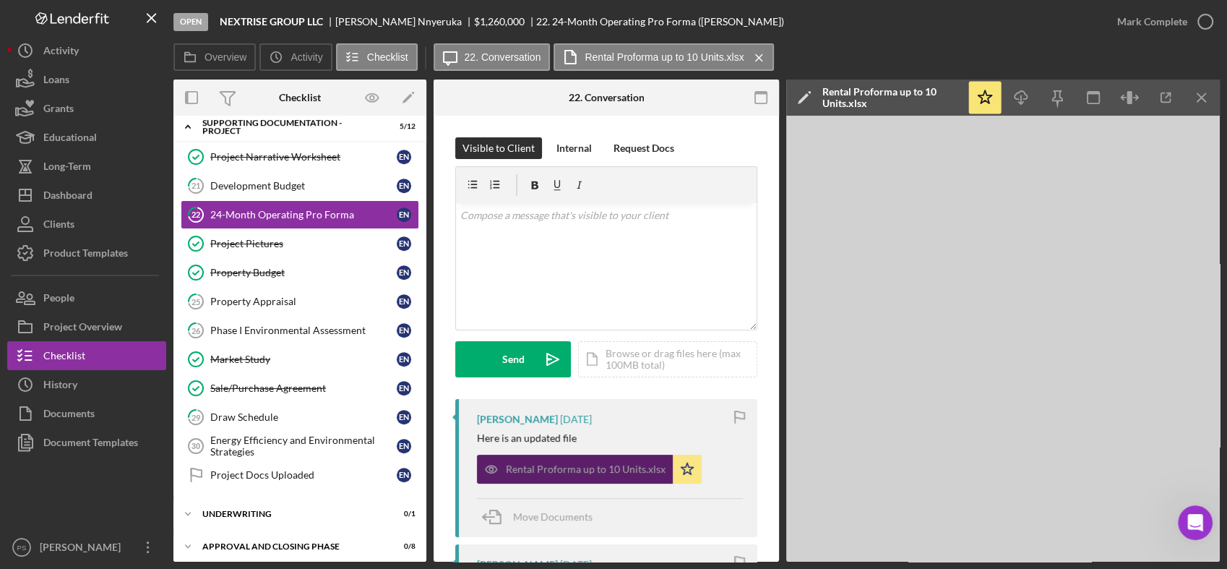
click at [623, 470] on div "Rental Proforma up to 10 Units.xlsx" at bounding box center [586, 469] width 160 height 12
click at [588, 220] on p at bounding box center [606, 215] width 293 height 16
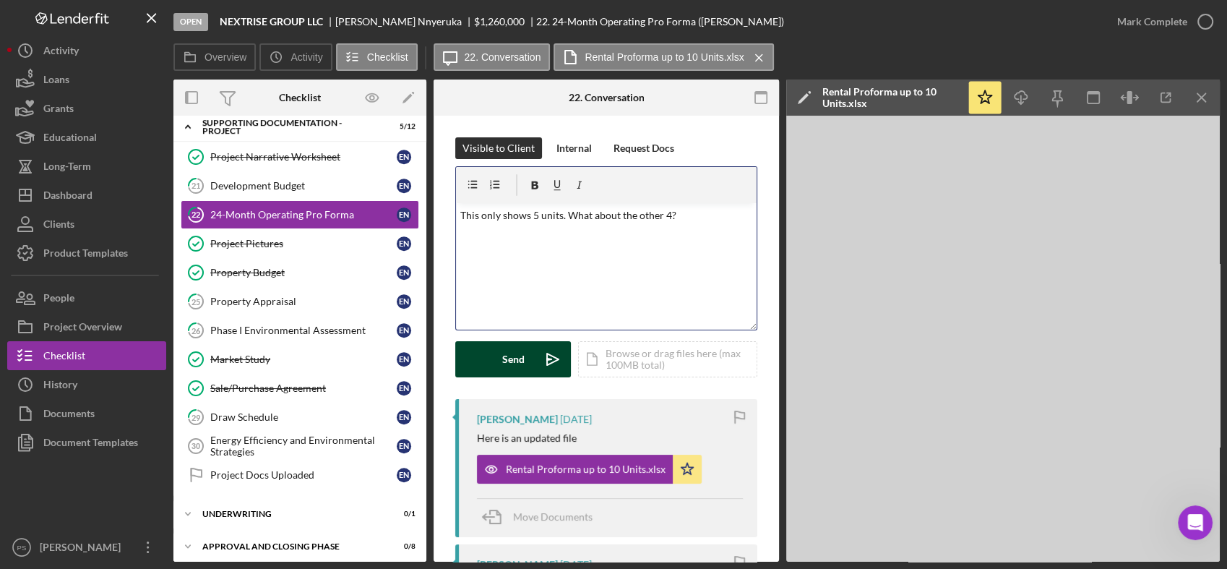
click at [555, 348] on icon "Icon/icon-invite-send" at bounding box center [553, 359] width 36 height 36
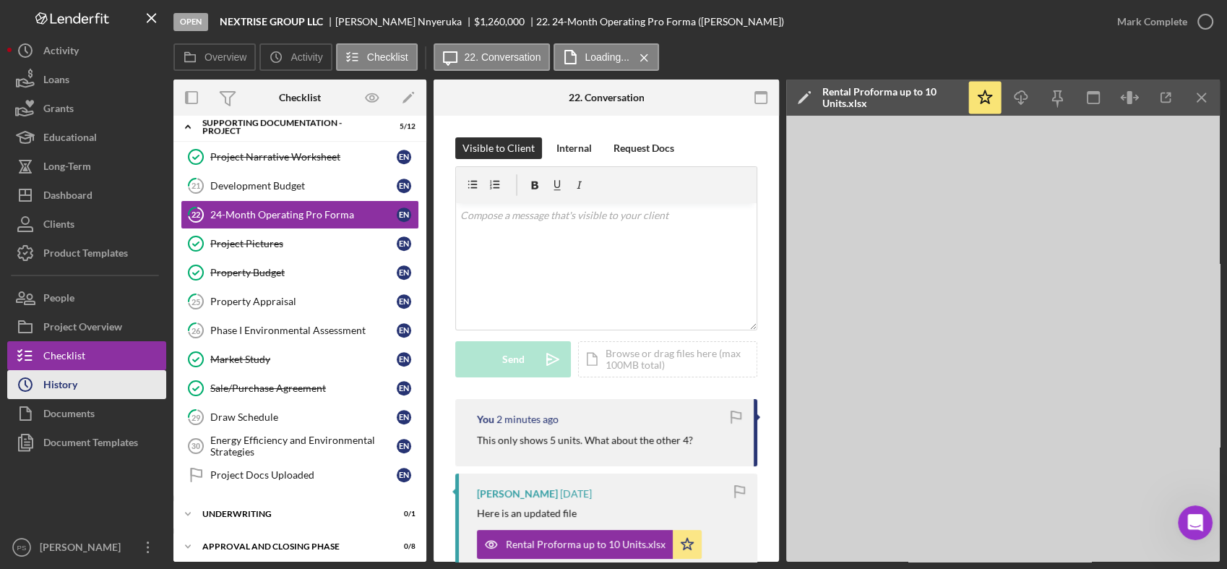
click at [113, 388] on button "Icon/History History" at bounding box center [86, 384] width 159 height 29
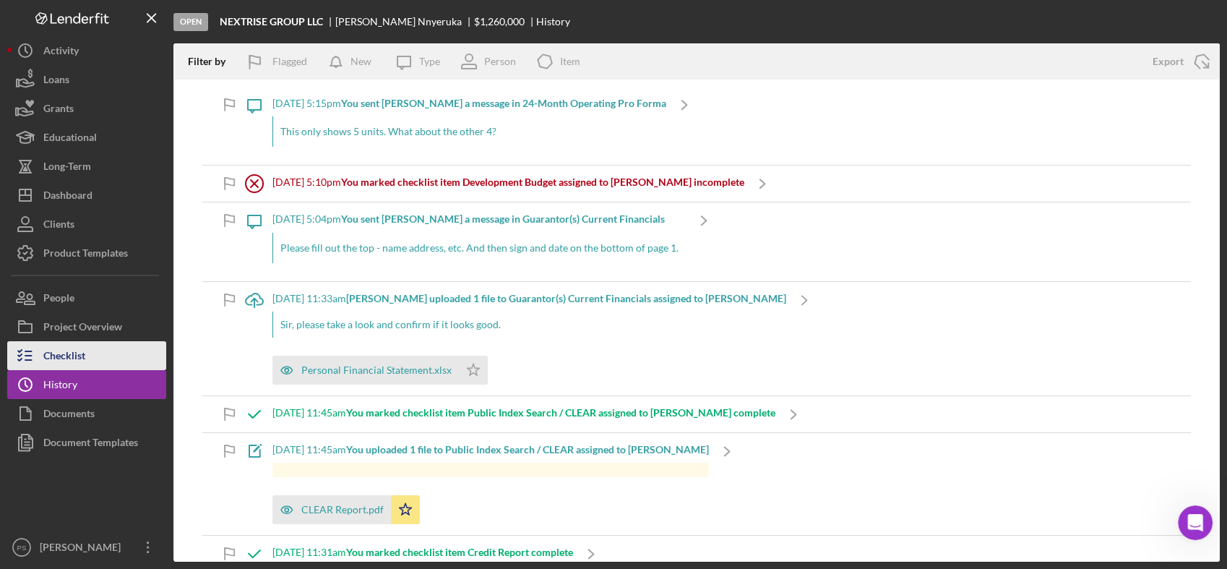
click at [116, 361] on button "Checklist" at bounding box center [86, 355] width 159 height 29
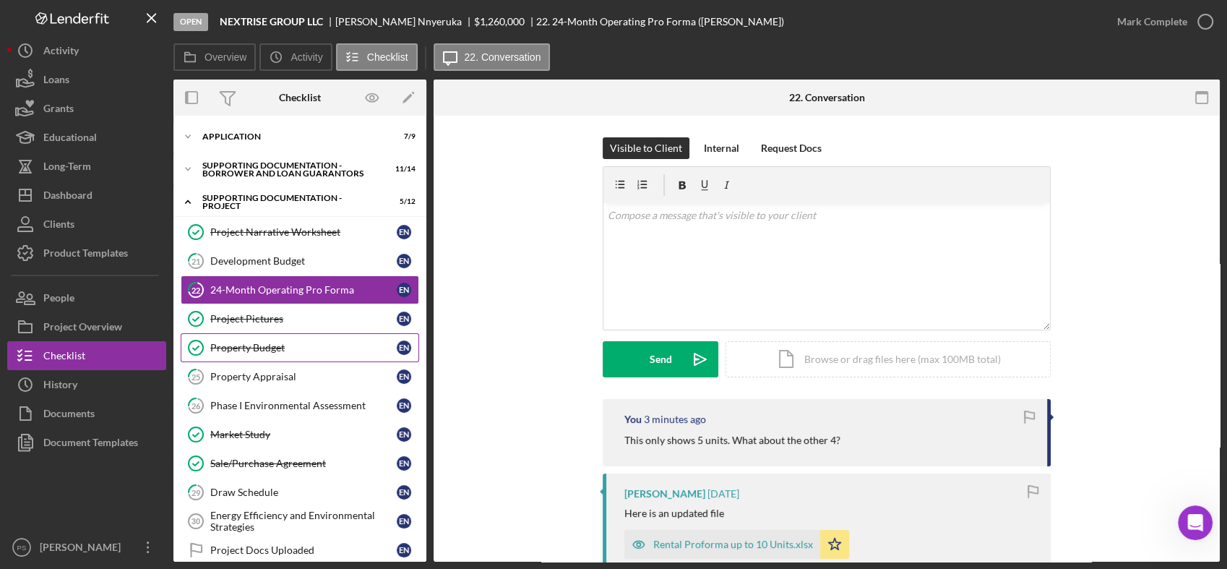
click at [324, 344] on div "Property Budget" at bounding box center [303, 348] width 186 height 12
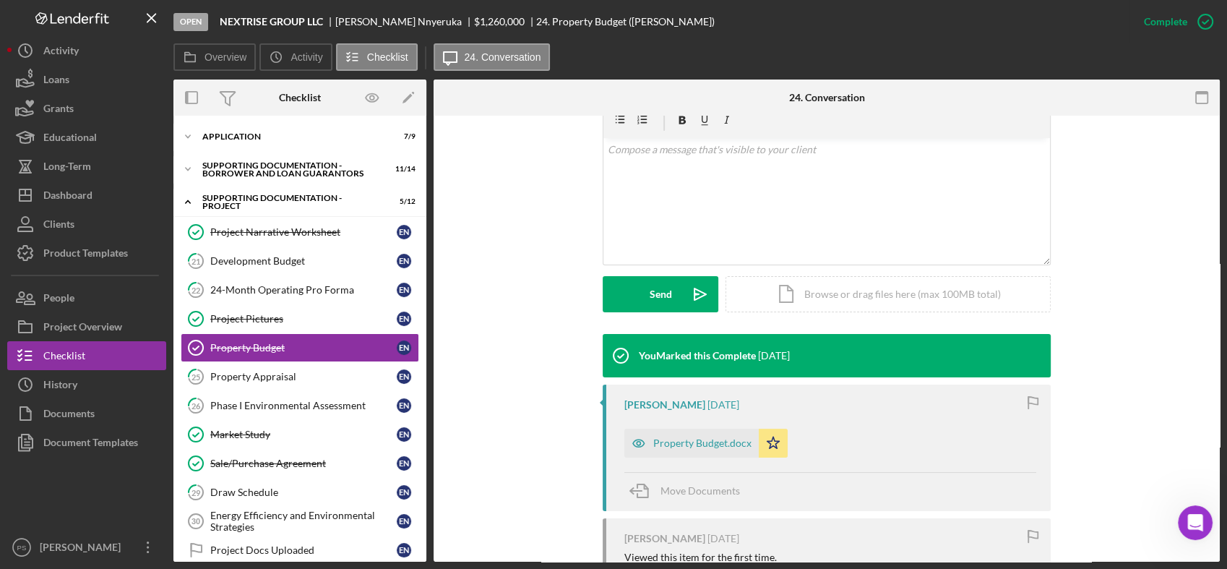
scroll to position [267, 0]
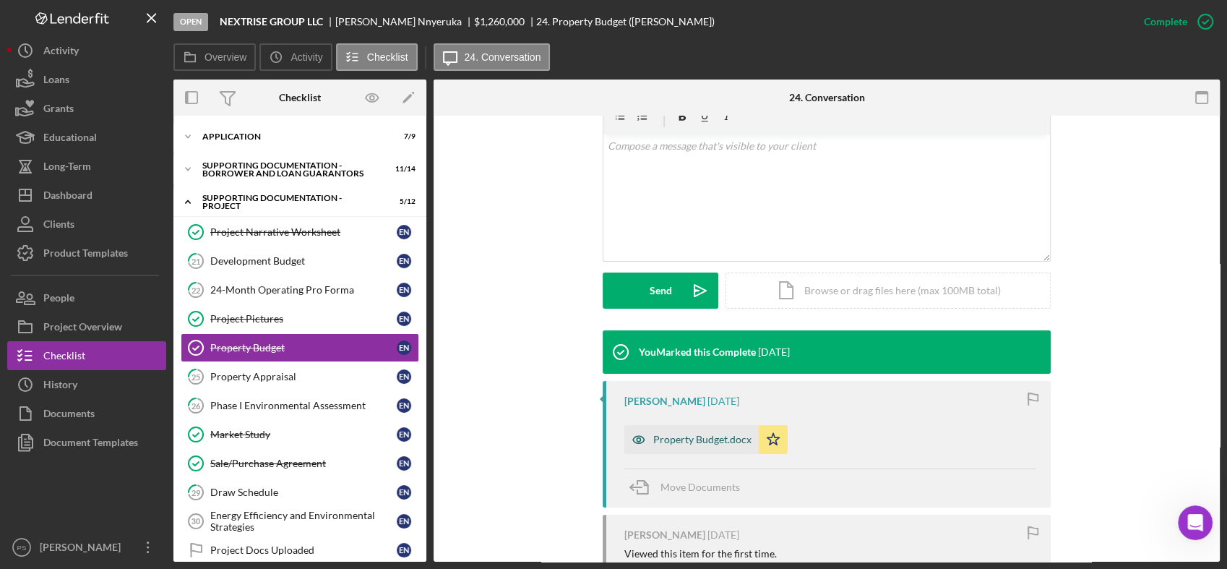
click at [693, 435] on div "Property Budget.docx" at bounding box center [702, 440] width 98 height 12
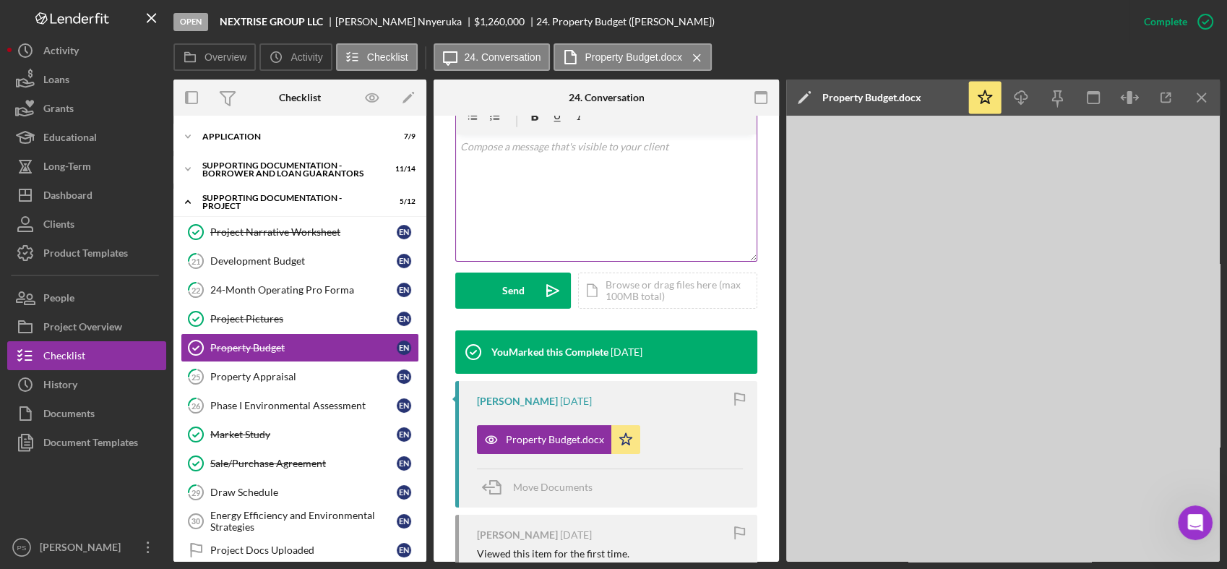
click at [554, 202] on div "v Color teal Color pink Remove color Add row above Add row below Add column bef…" at bounding box center [606, 197] width 301 height 126
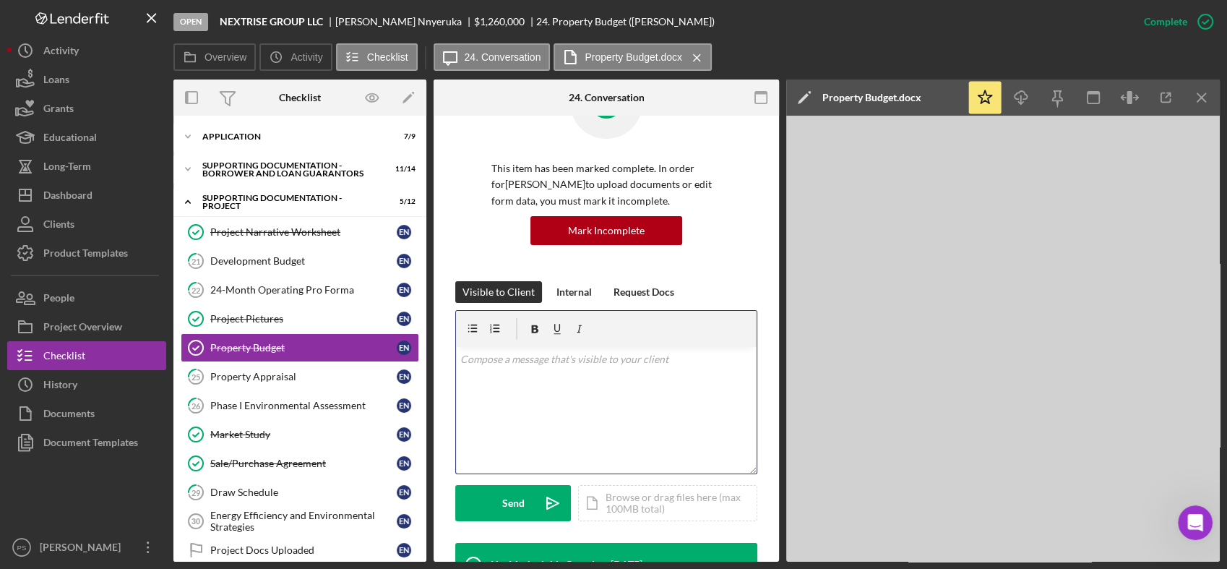
scroll to position [69, 0]
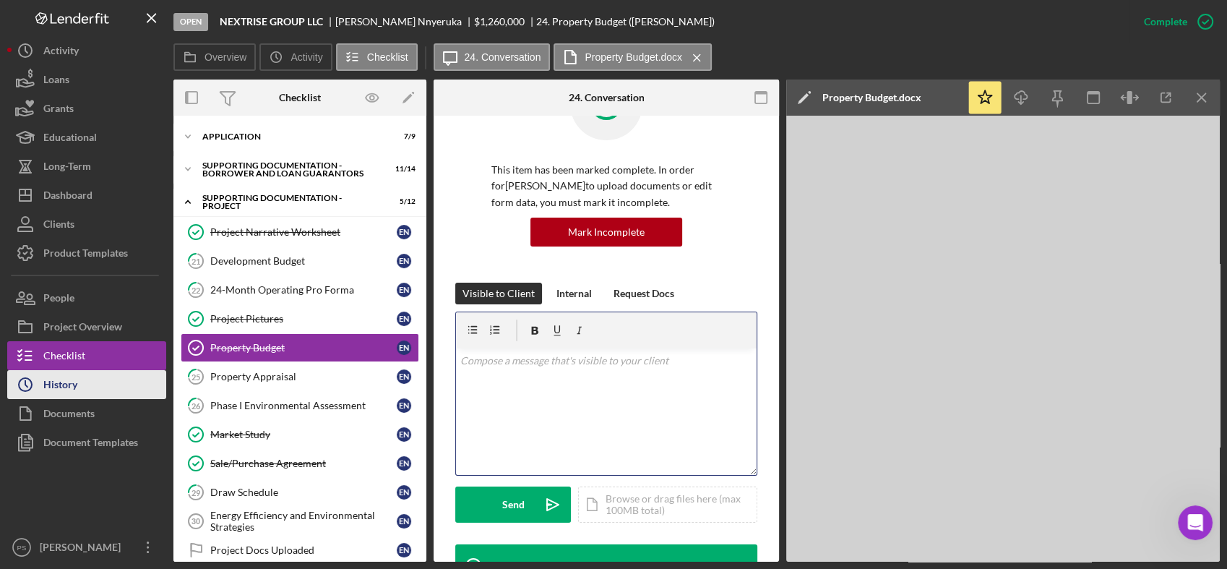
click at [110, 385] on button "Icon/History History" at bounding box center [86, 384] width 159 height 29
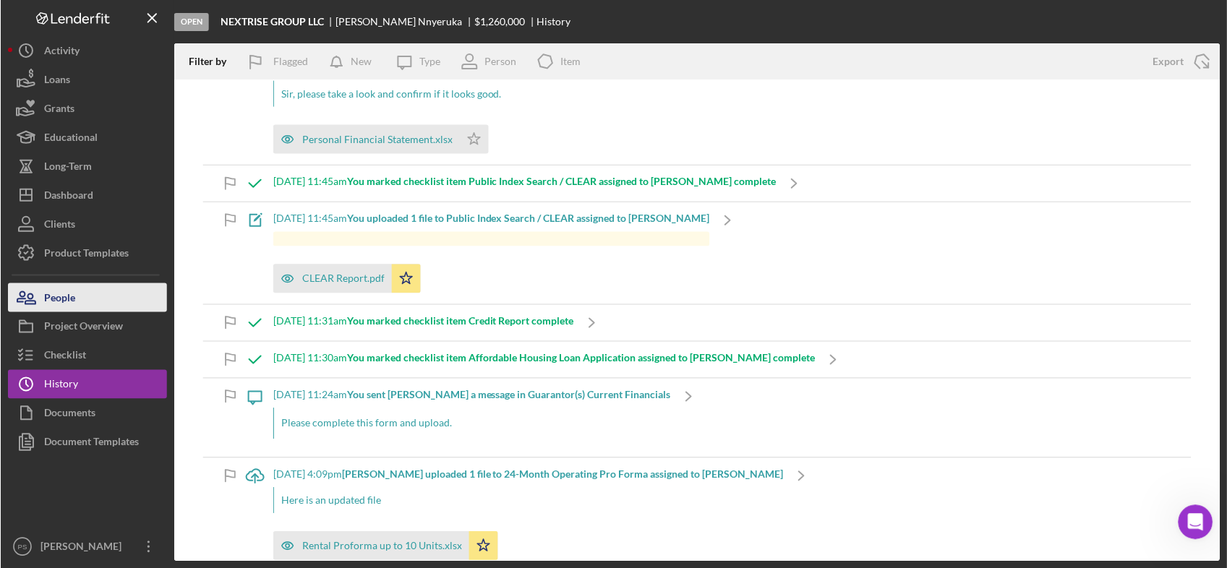
scroll to position [107, 0]
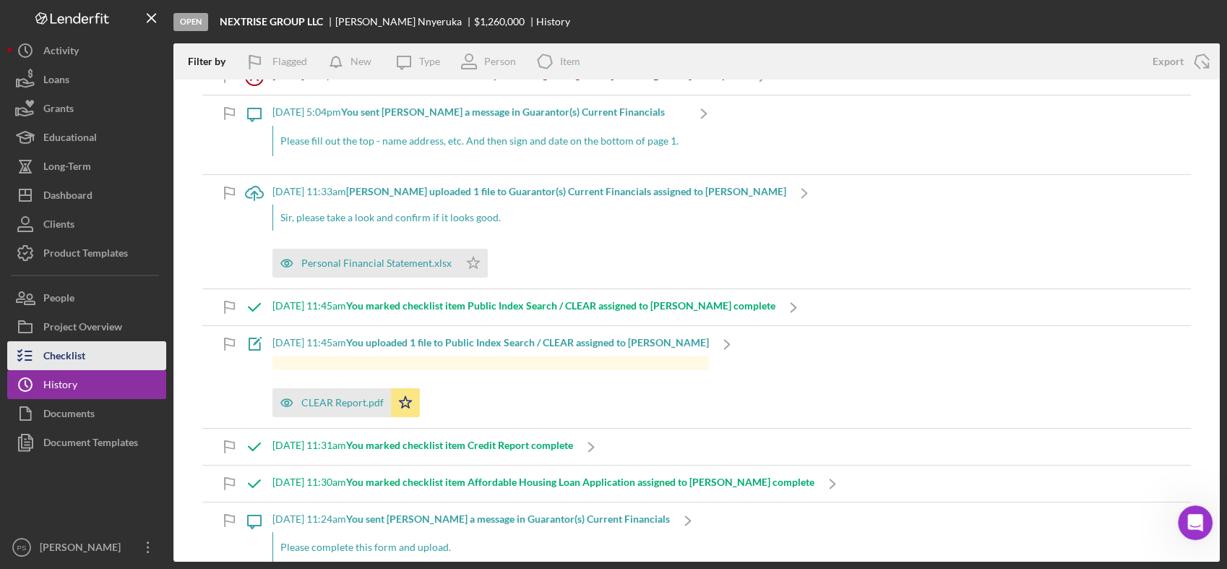
click at [77, 351] on div "Checklist" at bounding box center [64, 357] width 42 height 33
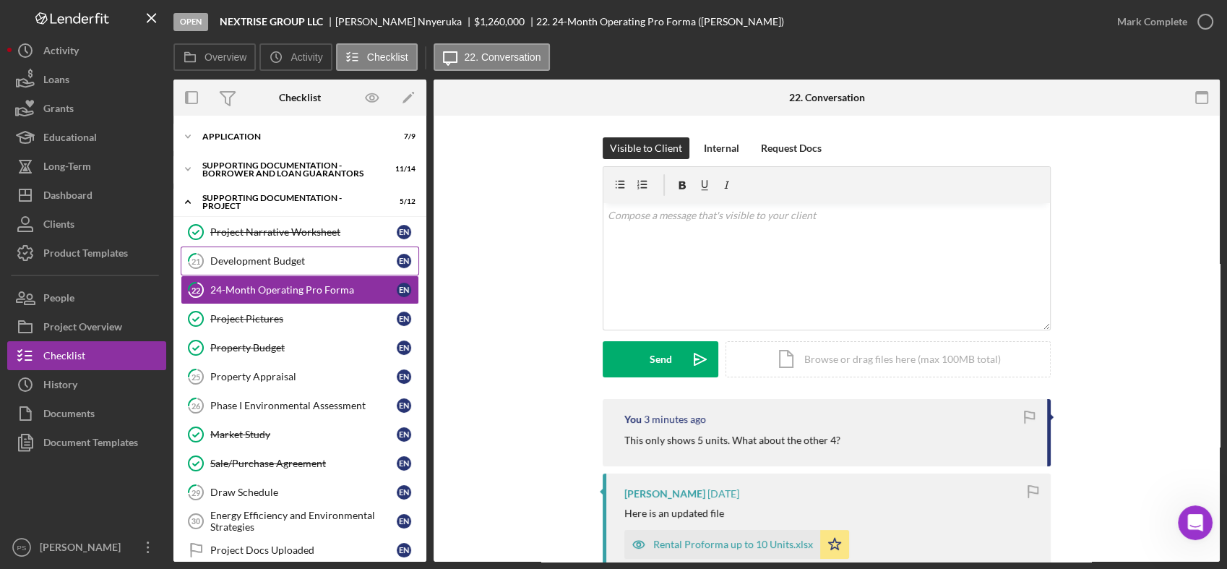
click at [301, 257] on div "Development Budget" at bounding box center [303, 261] width 186 height 12
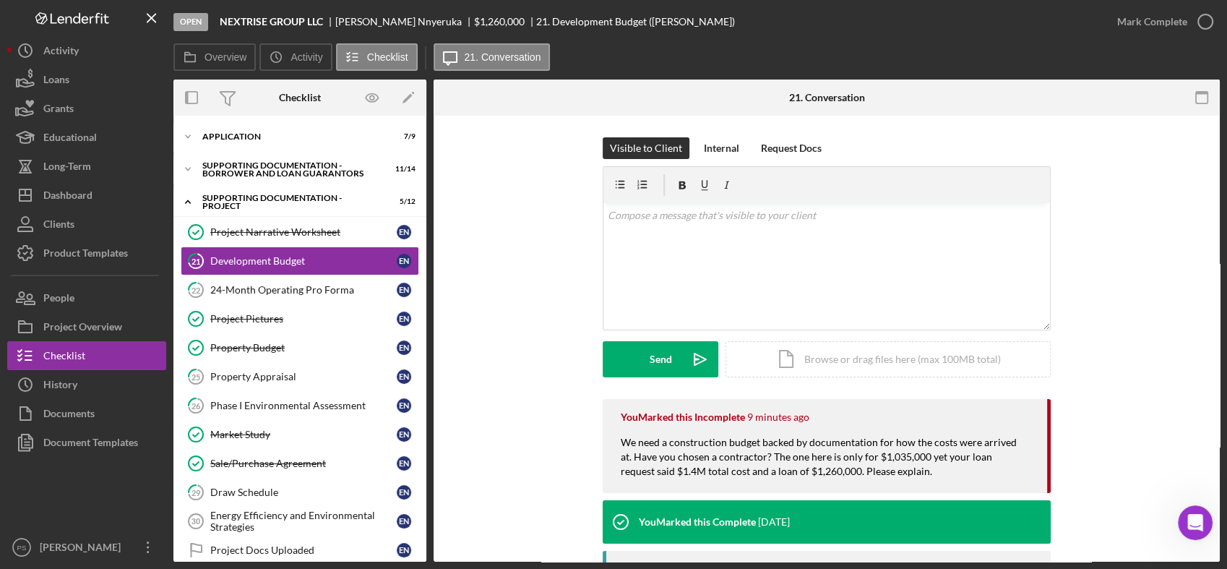
click at [846, 446] on div "We need a construction budget backed by documentation for how the costs were ar…" at bounding box center [827, 464] width 412 height 58
click at [84, 391] on button "Icon/History History" at bounding box center [86, 384] width 159 height 29
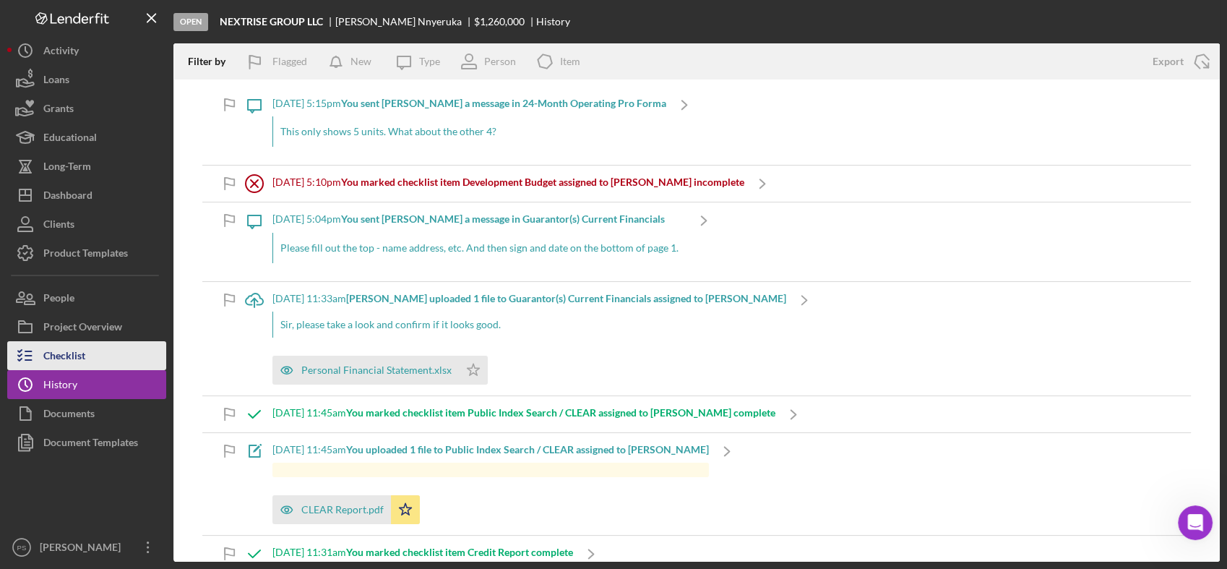
click at [87, 356] on button "Checklist" at bounding box center [86, 355] width 159 height 29
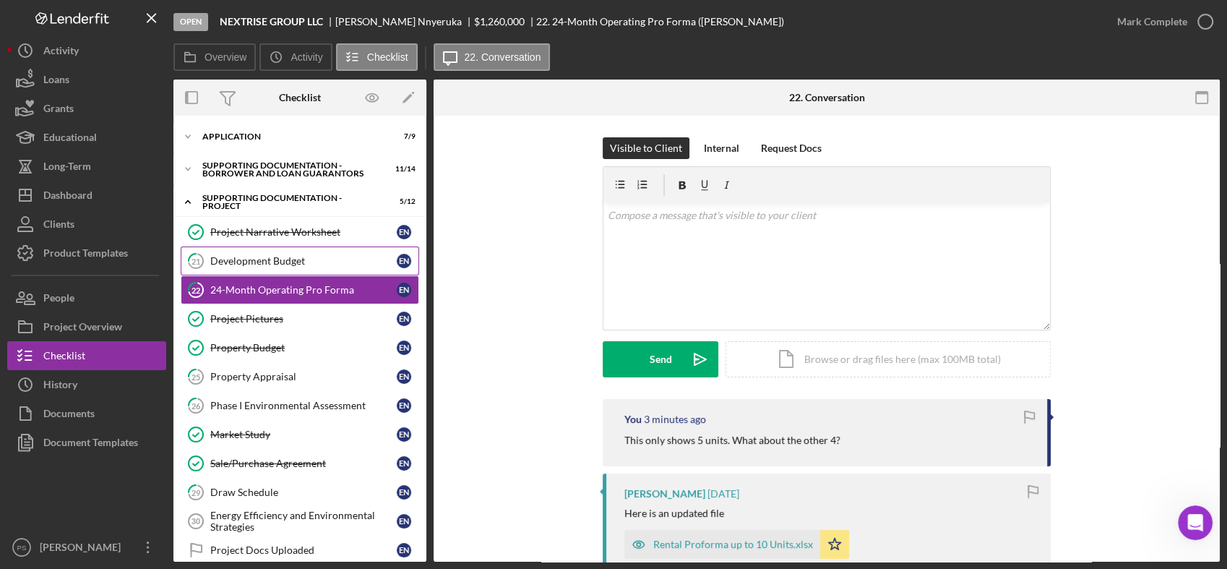
click at [296, 259] on div "Development Budget" at bounding box center [303, 261] width 186 height 12
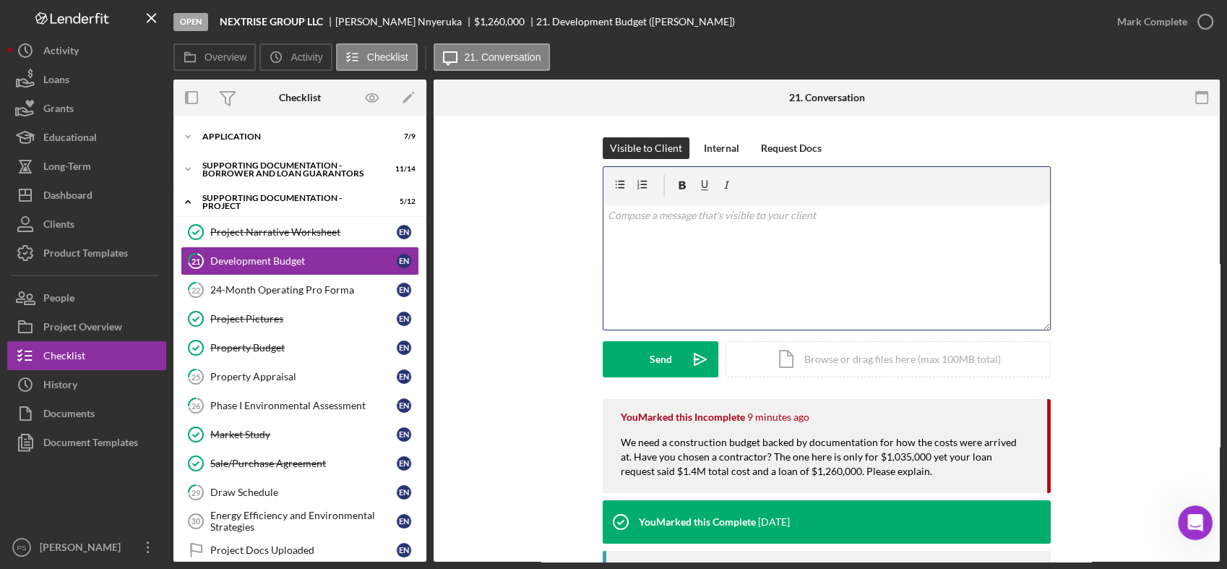
click at [794, 263] on div "v Color teal Color pink Remove color Add row above Add row below Add column bef…" at bounding box center [827, 266] width 447 height 126
click at [89, 381] on button "Icon/History History" at bounding box center [86, 384] width 159 height 29
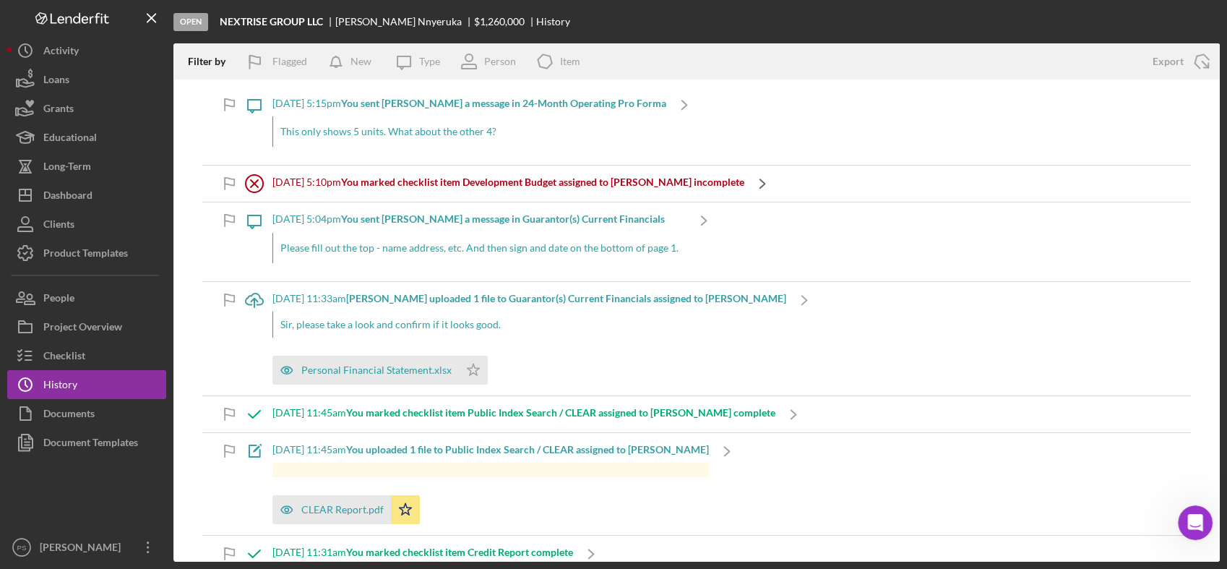
click at [776, 184] on icon "Icon/Navigate" at bounding box center [762, 184] width 36 height 36
